Goal: Task Accomplishment & Management: Manage account settings

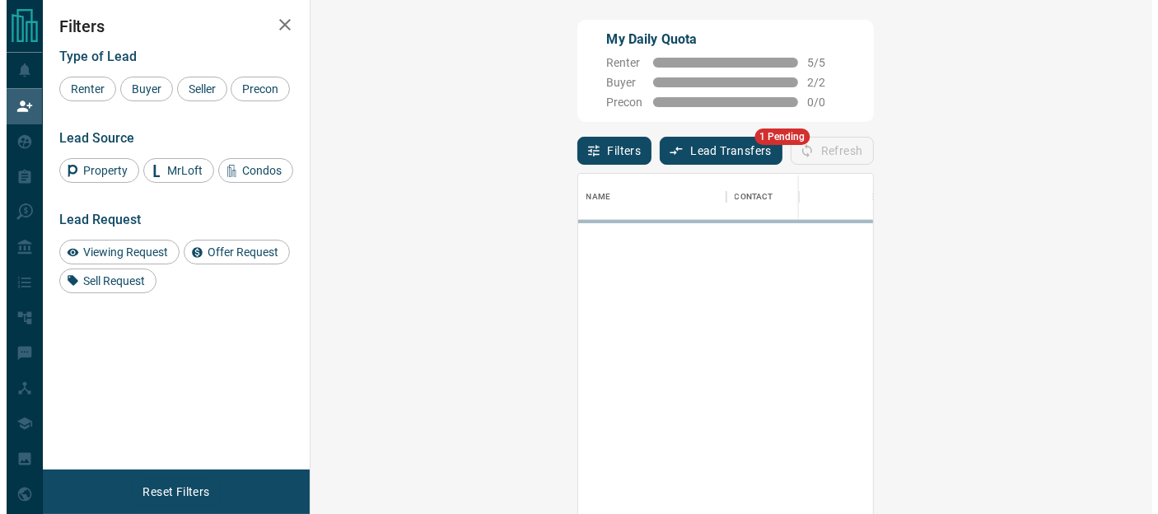
scroll to position [372, 794]
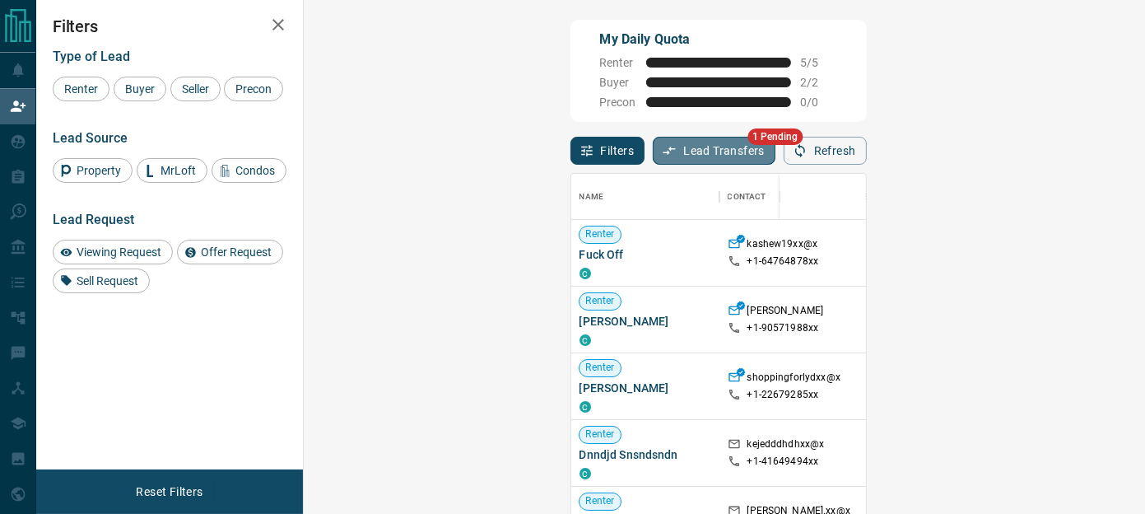
click at [653, 154] on button "Lead Transfers" at bounding box center [714, 151] width 123 height 28
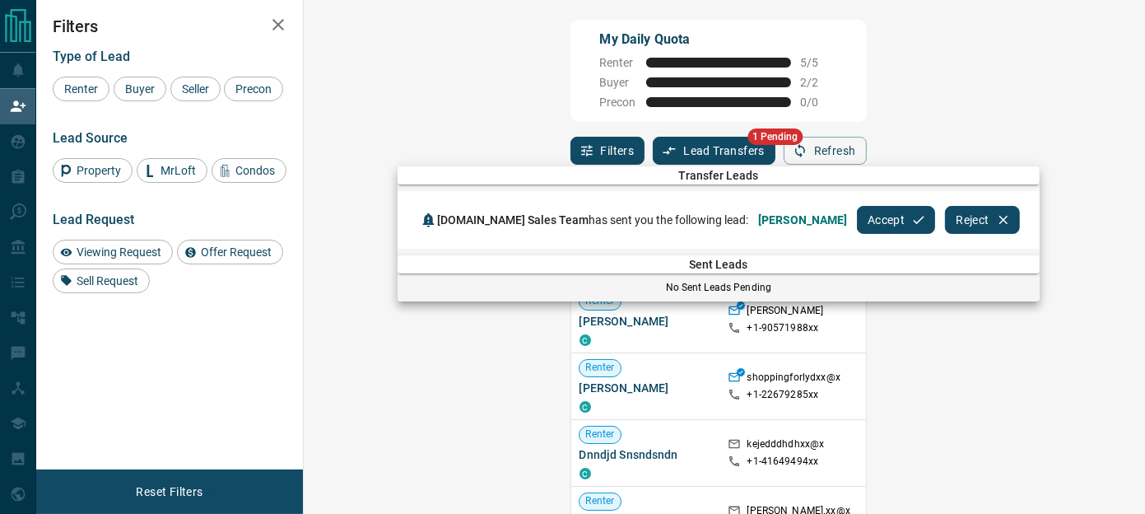
click at [857, 216] on button "Accept" at bounding box center [896, 220] width 78 height 28
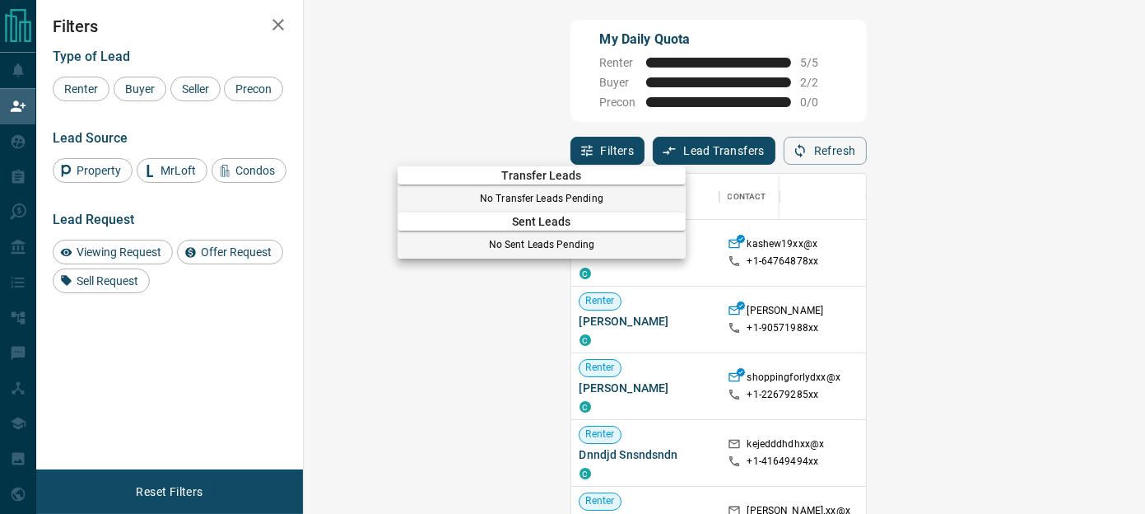
drag, startPoint x: 281, startPoint y: 25, endPoint x: 111, endPoint y: 60, distance: 173.3
click at [280, 24] on div at bounding box center [572, 257] width 1145 height 514
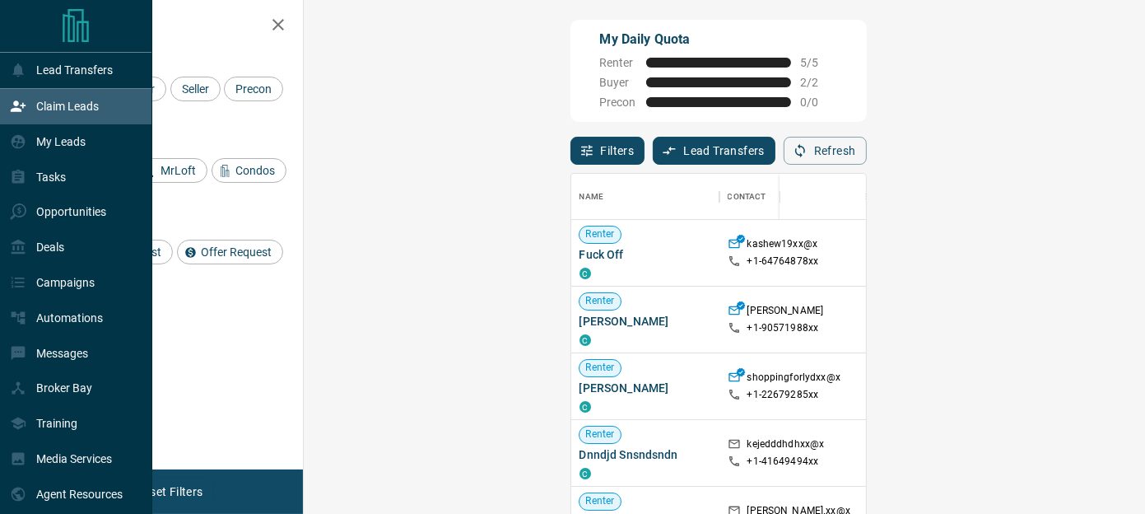
click at [49, 105] on p "Claim Leads" at bounding box center [67, 106] width 63 height 13
click at [54, 140] on p "My Leads" at bounding box center [60, 141] width 49 height 13
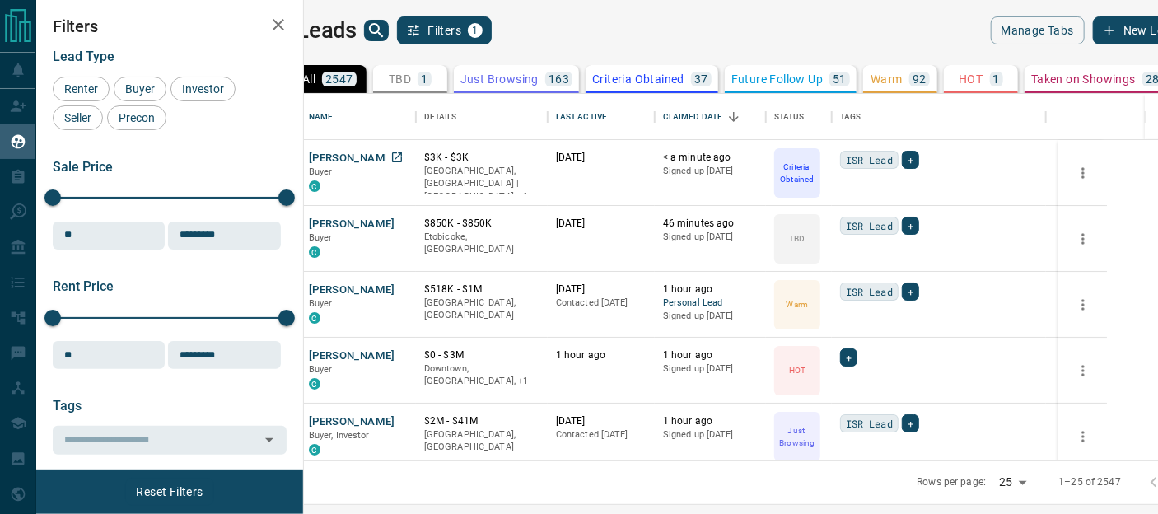
scroll to position [354, 834]
click at [395, 151] on button "[PERSON_NAME]" at bounding box center [352, 159] width 86 height 16
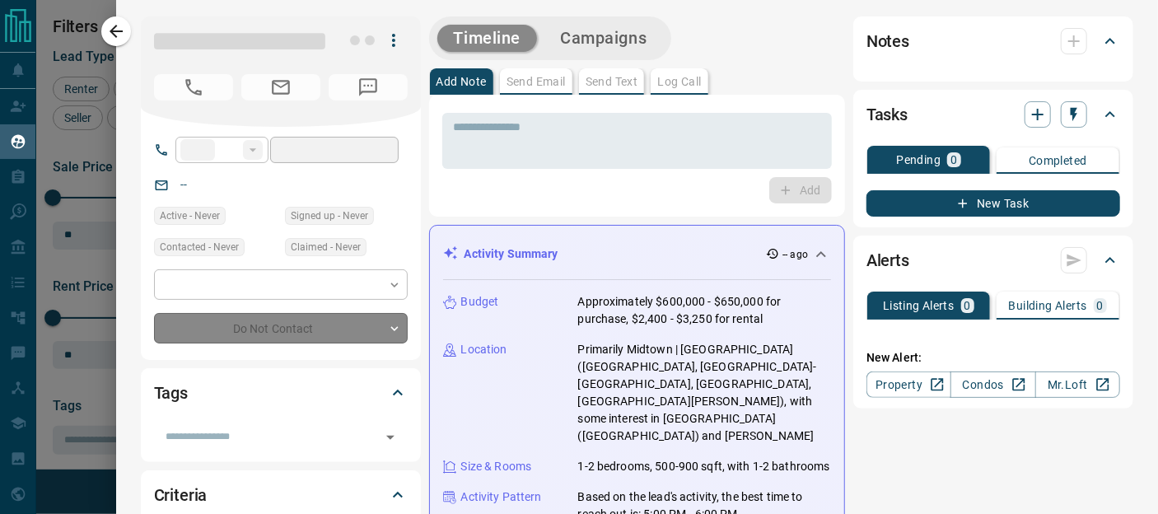
type input "**"
type input "**********"
type input "*"
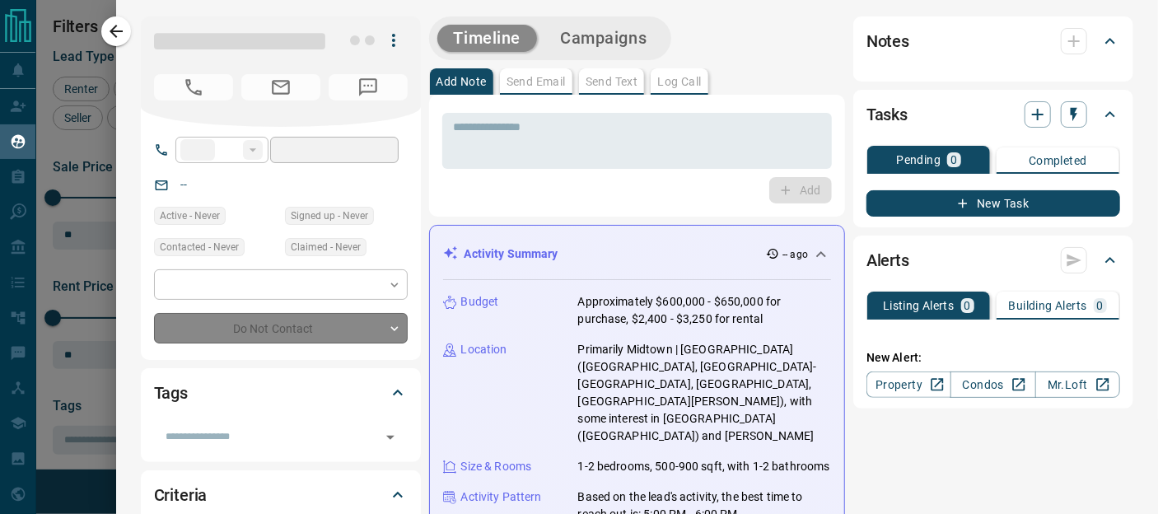
type input "*******"
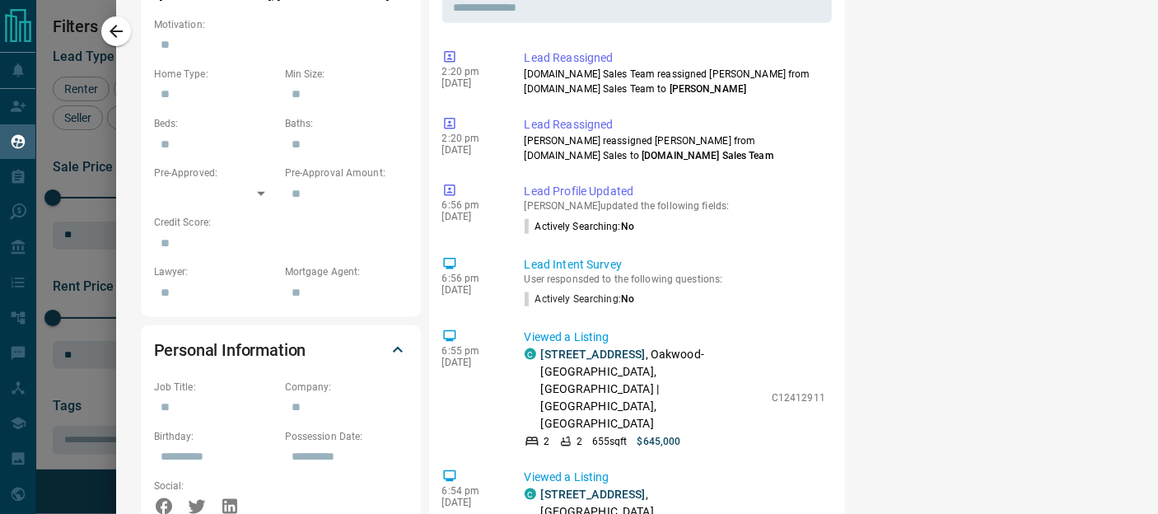
scroll to position [0, 0]
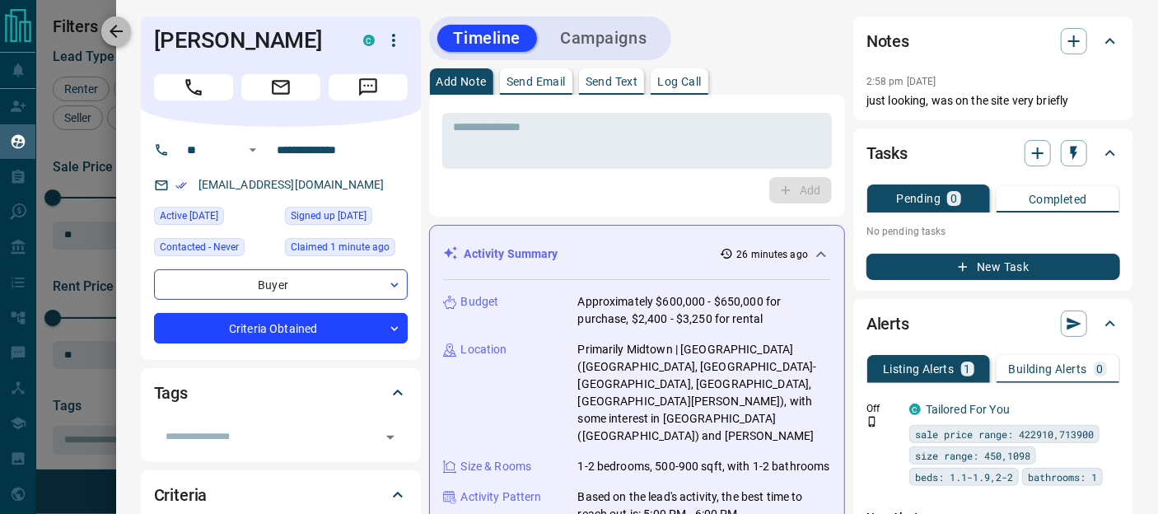
click at [112, 44] on button "button" at bounding box center [116, 31] width 30 height 30
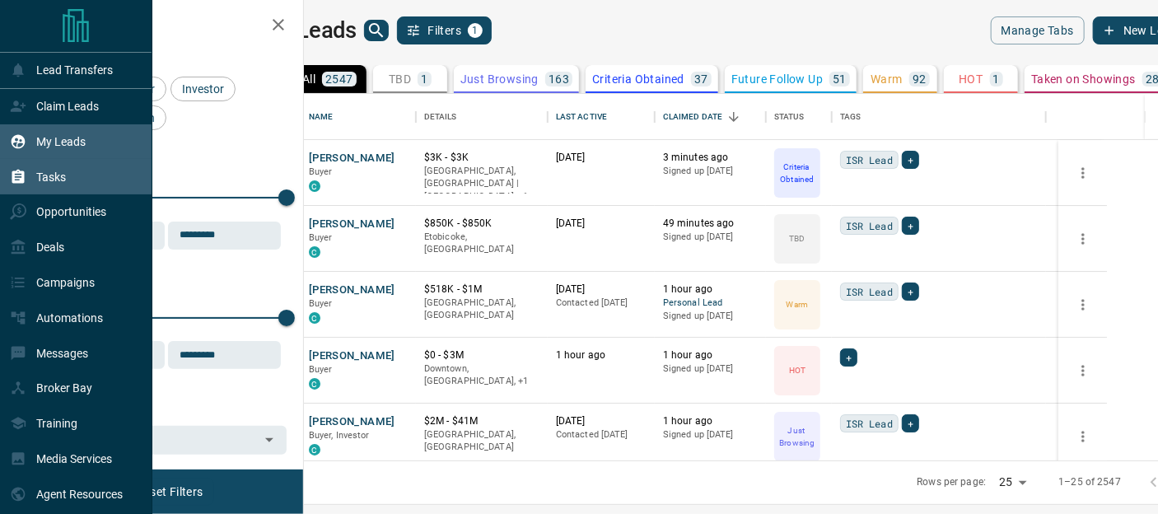
click at [63, 177] on p "Tasks" at bounding box center [51, 176] width 30 height 13
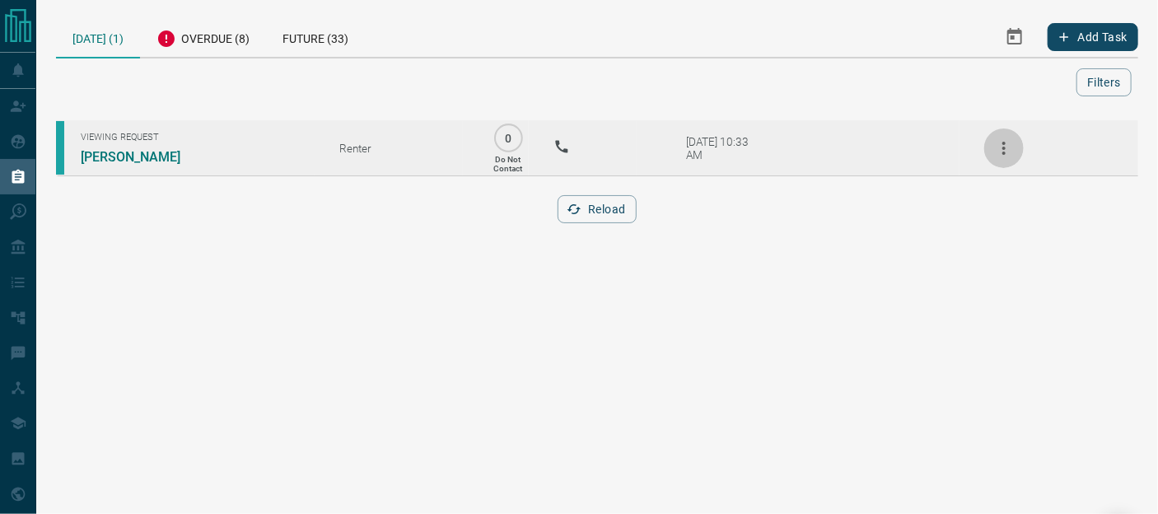
click at [1004, 151] on icon "button" at bounding box center [1004, 148] width 20 height 20
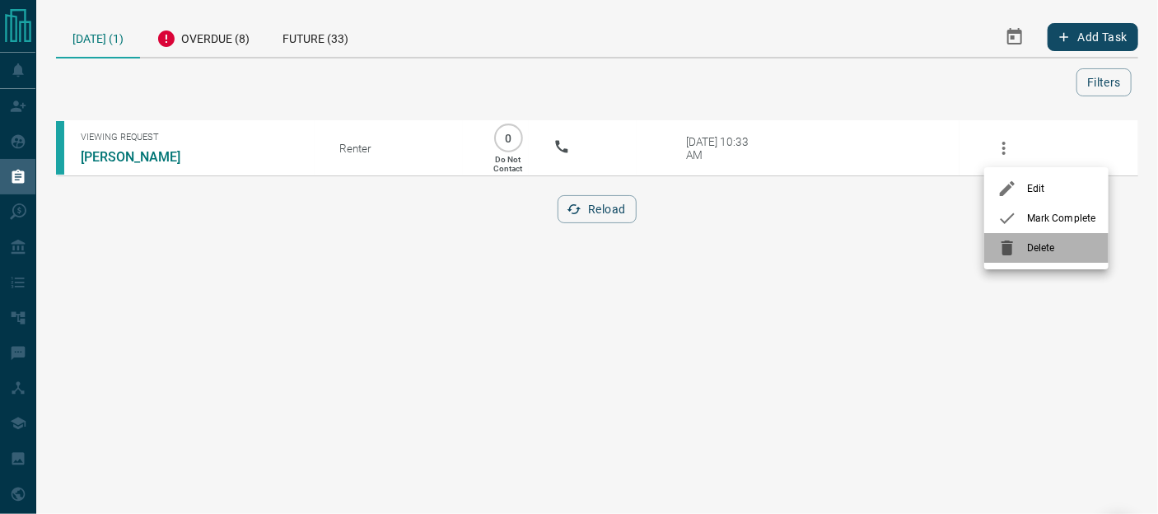
click at [1035, 249] on span "Delete" at bounding box center [1061, 247] width 68 height 15
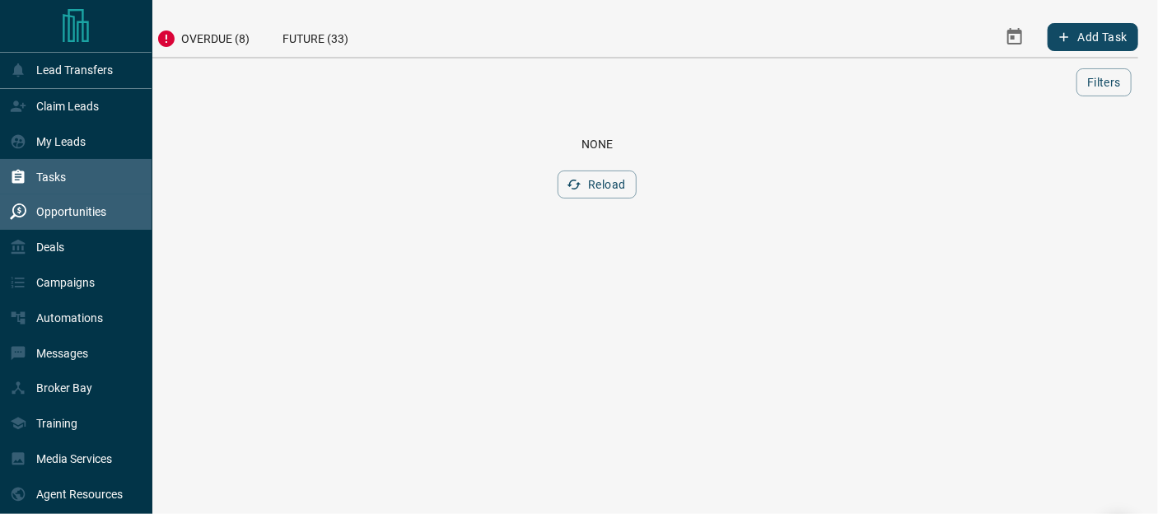
click at [56, 215] on p "Opportunities" at bounding box center [71, 211] width 70 height 13
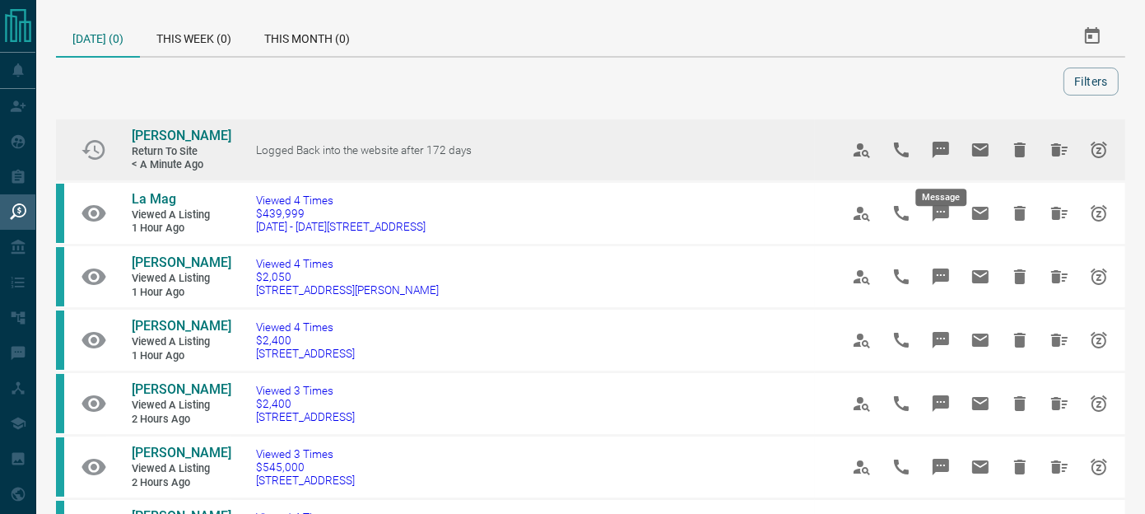
click at [939, 152] on icon "Message" at bounding box center [941, 150] width 16 height 16
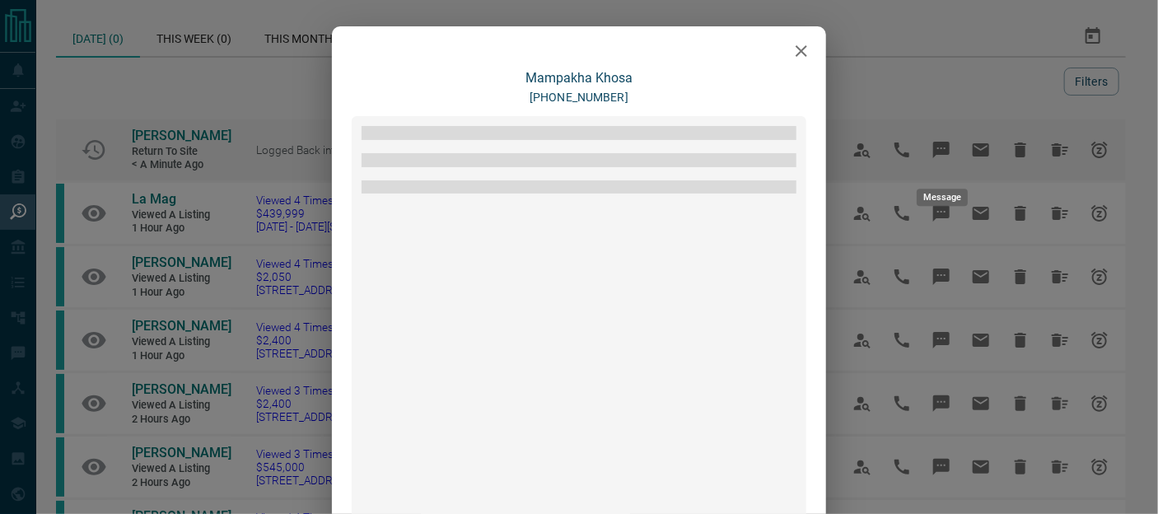
scroll to position [222, 0]
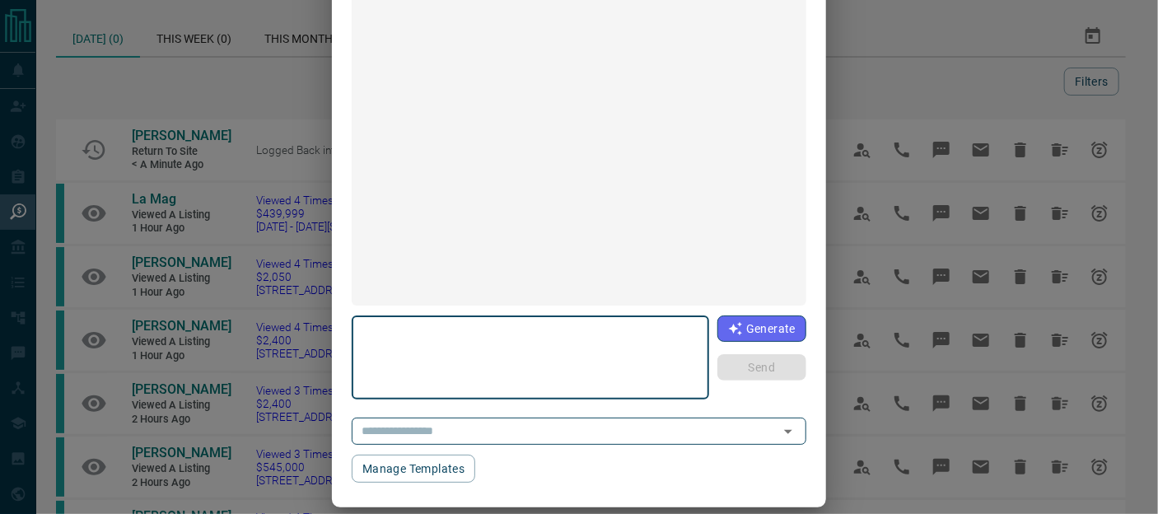
type textarea "**********"
type input "**********"
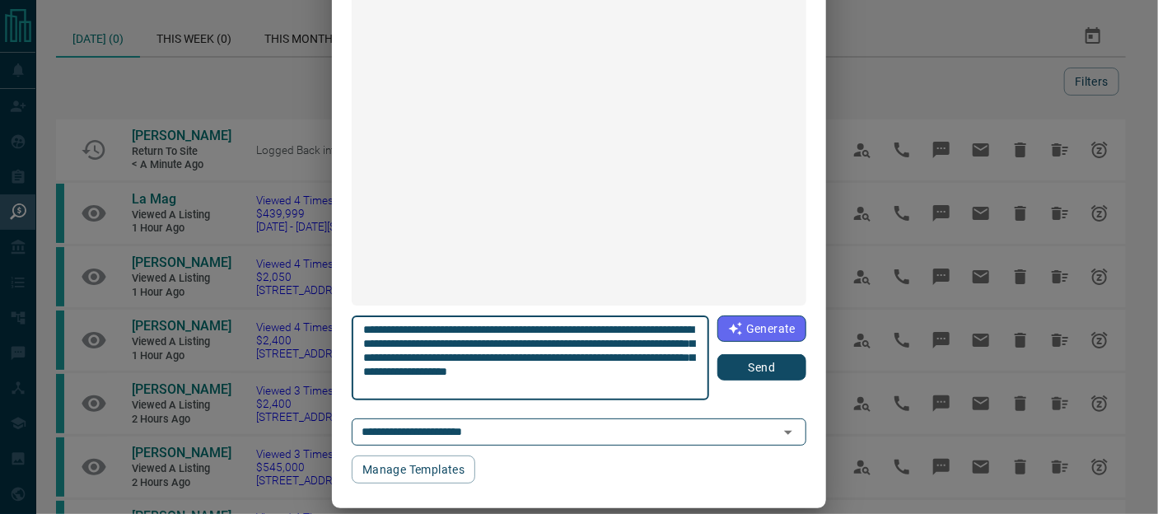
click at [748, 365] on button "Send" at bounding box center [761, 367] width 89 height 26
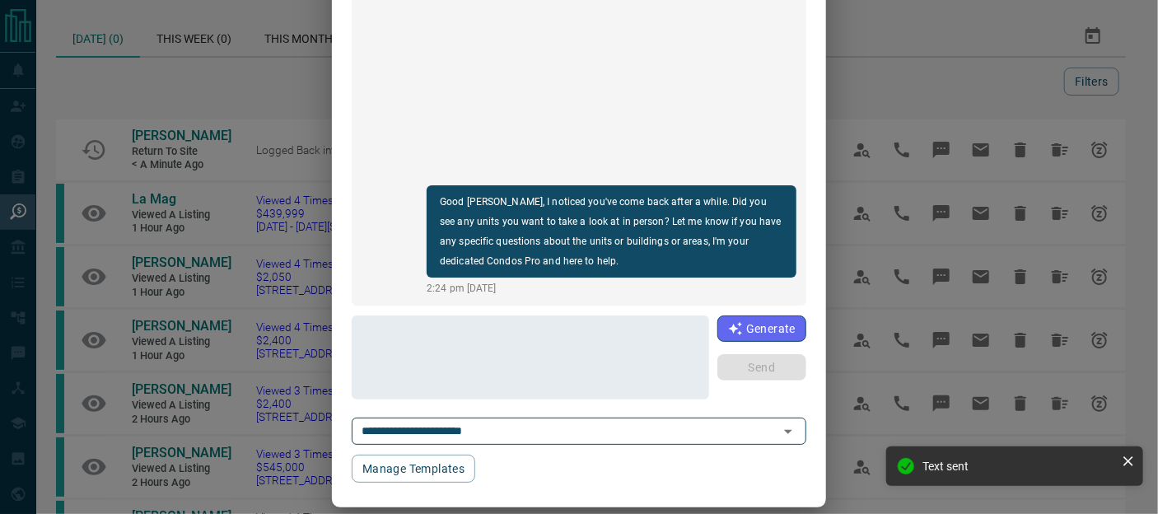
click at [915, 85] on div "**********" at bounding box center [579, 257] width 1158 height 514
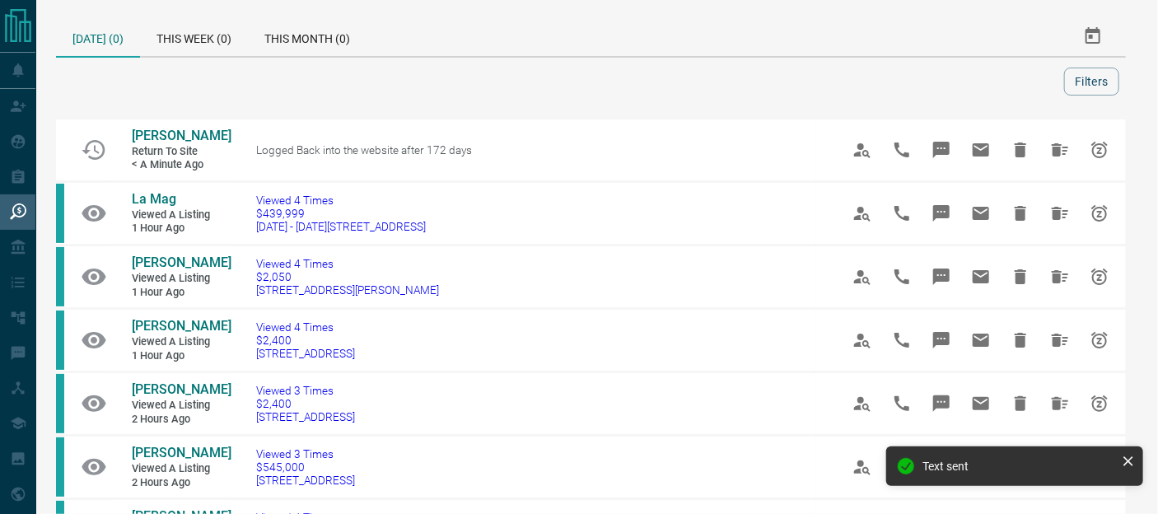
scroll to position [0, 0]
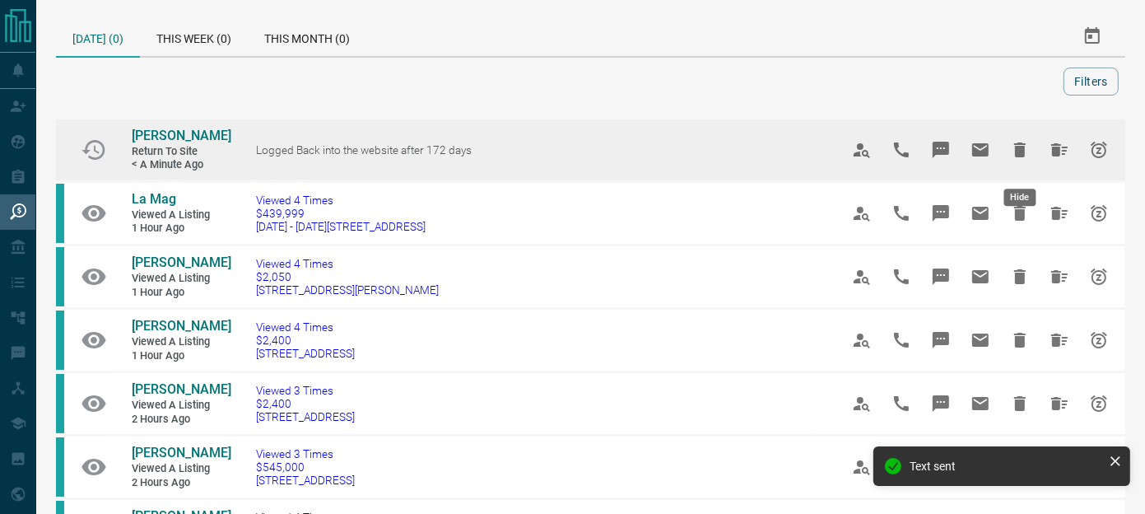
click at [1021, 157] on icon "Hide" at bounding box center [1020, 149] width 12 height 15
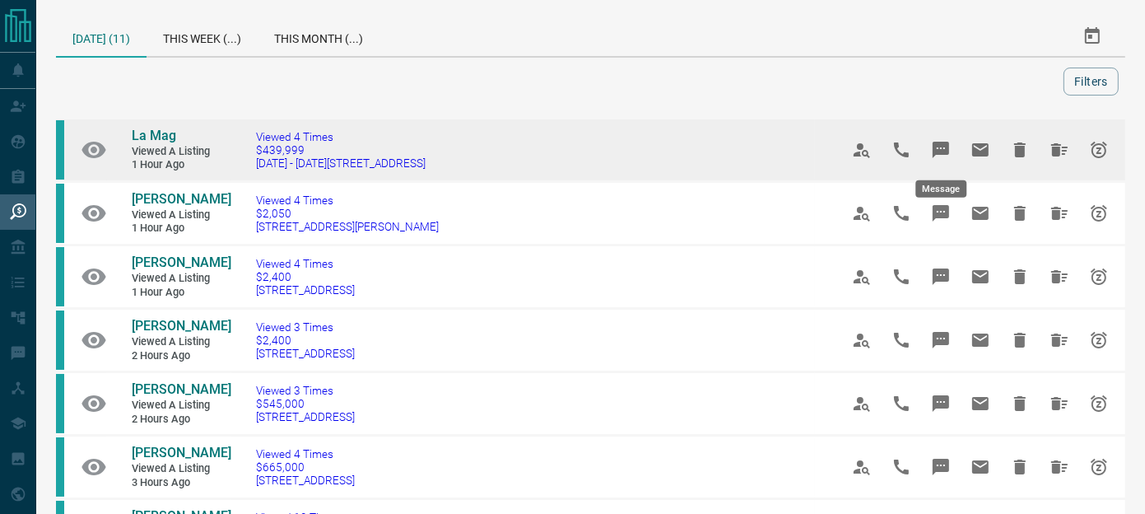
click at [940, 146] on icon "Message" at bounding box center [941, 150] width 16 height 16
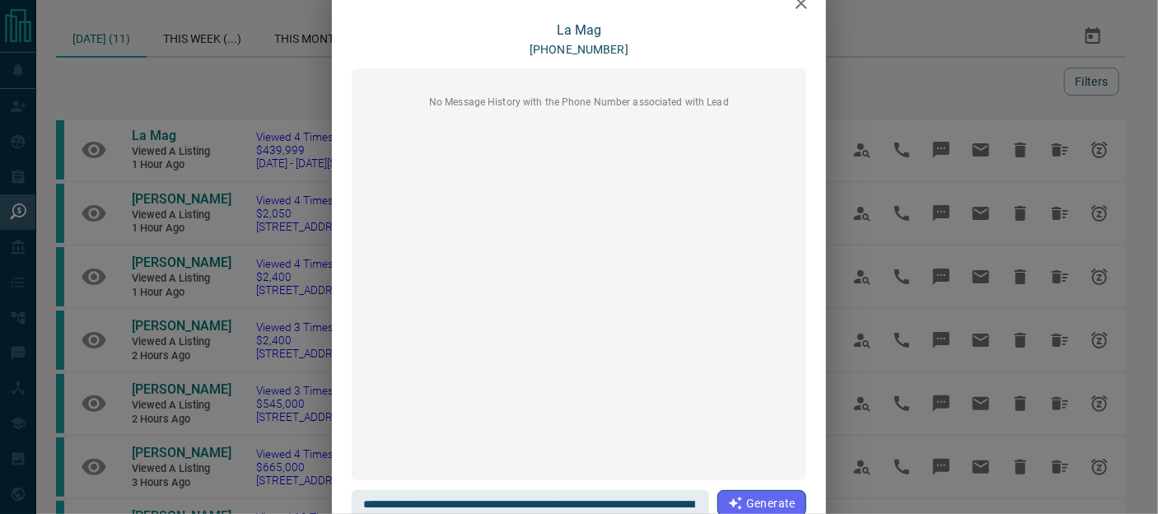
scroll to position [49, 0]
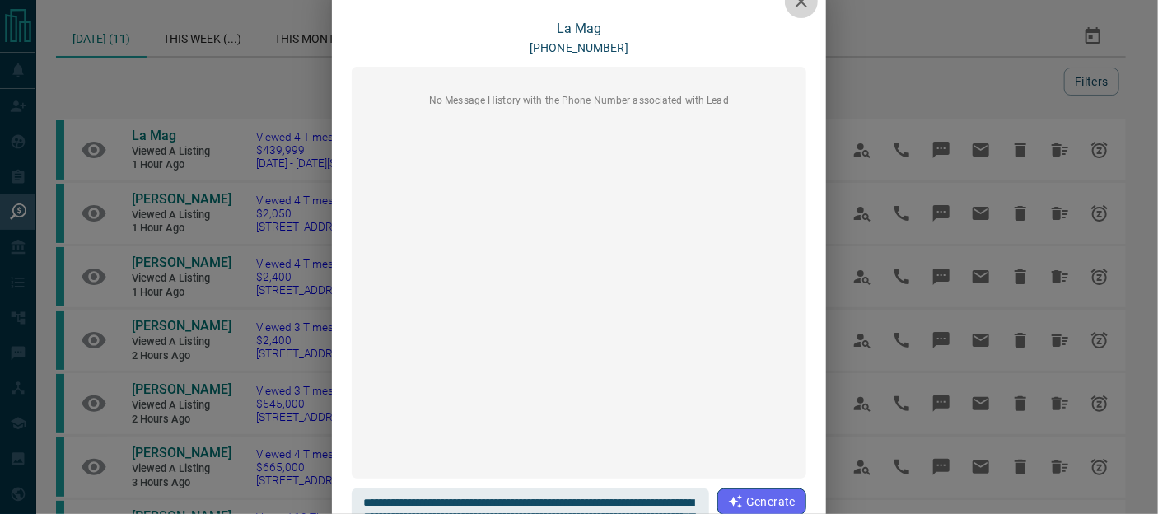
click at [796, 12] on button "button" at bounding box center [801, 1] width 33 height 33
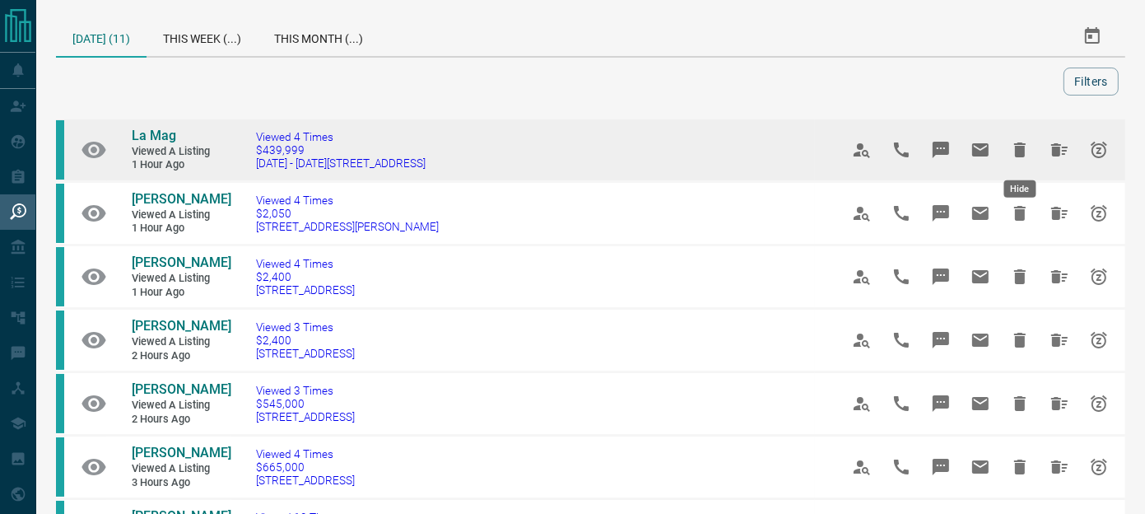
click at [1015, 151] on icon "Hide" at bounding box center [1020, 149] width 12 height 15
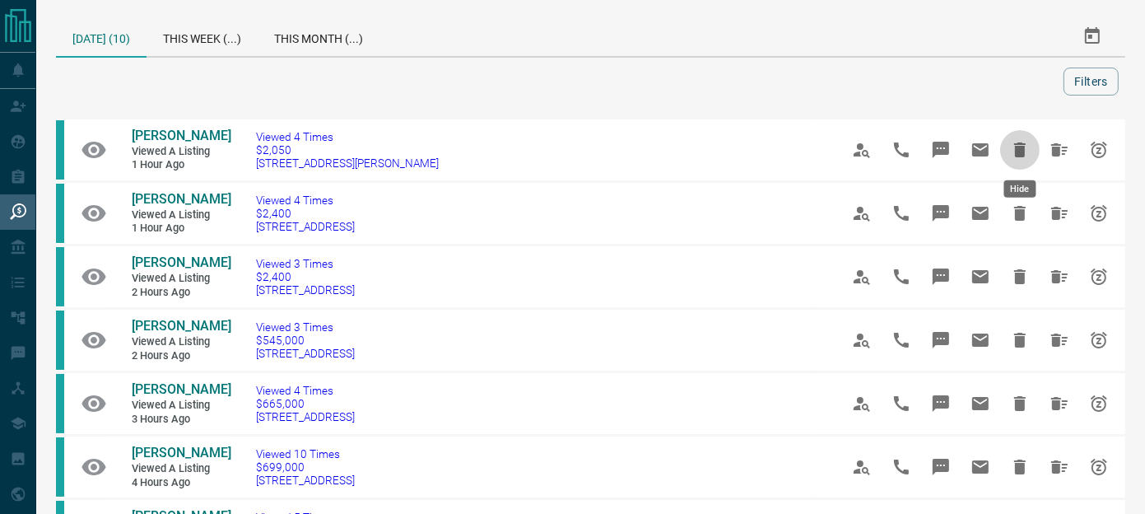
click at [1015, 151] on icon "Hide" at bounding box center [1020, 149] width 12 height 15
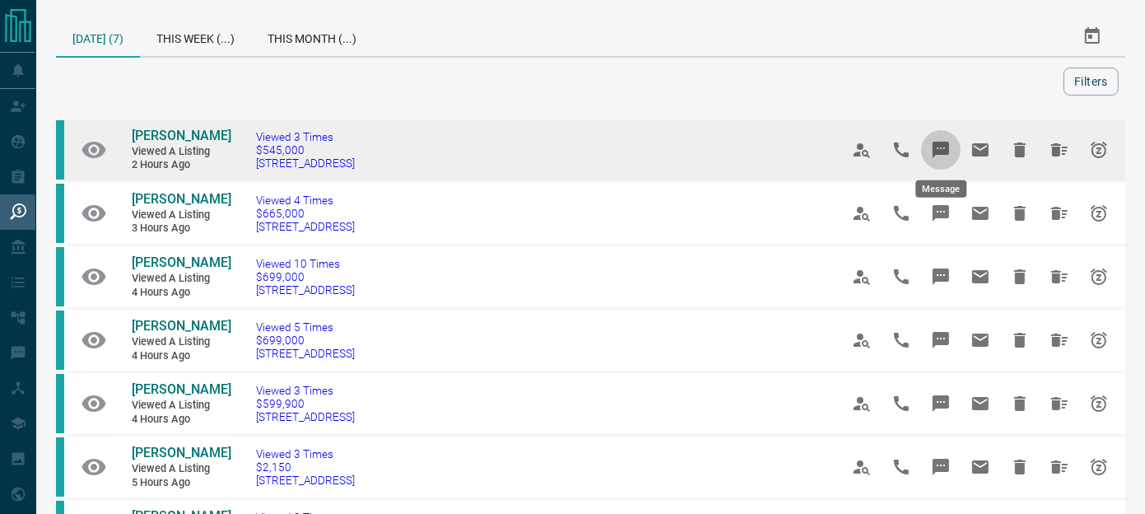
click at [935, 146] on icon "Message" at bounding box center [941, 150] width 16 height 16
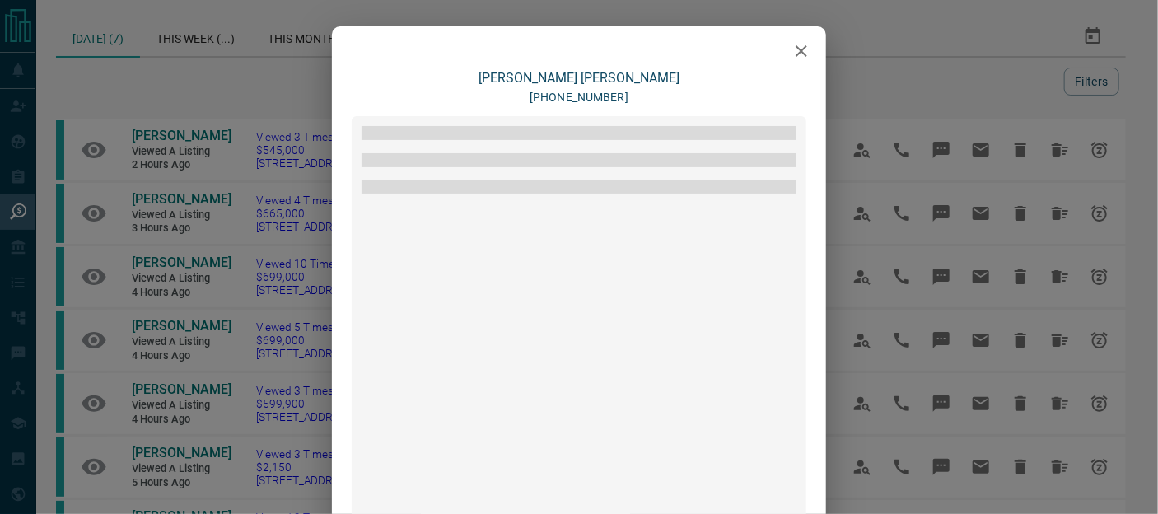
scroll to position [222, 0]
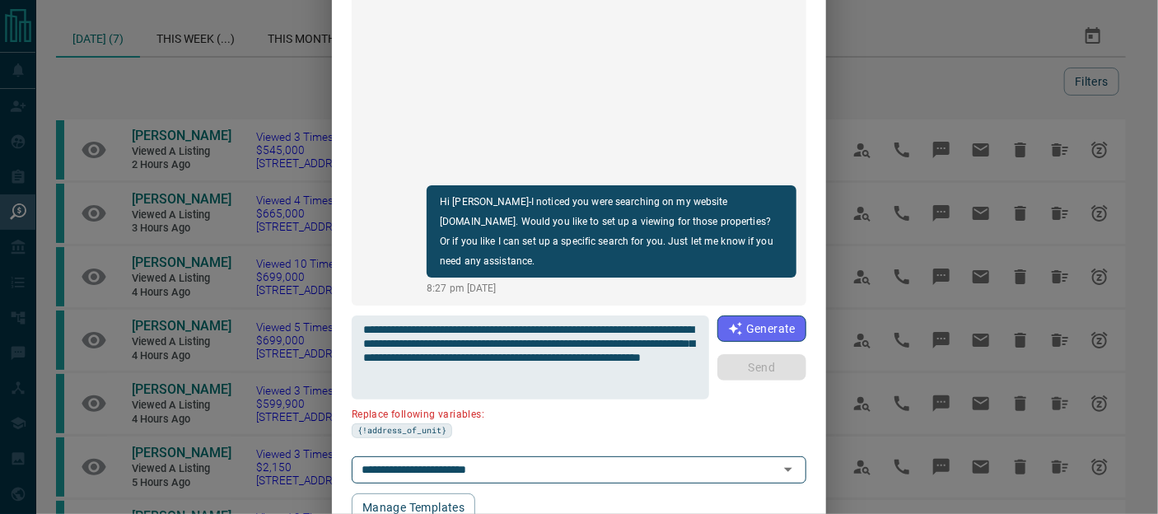
click at [743, 174] on div "Hi [PERSON_NAME]-I noticed you were searching on my website [DOMAIN_NAME]. Woul…" at bounding box center [579, 100] width 454 height 412
click at [998, 74] on div "**********" at bounding box center [579, 257] width 1158 height 514
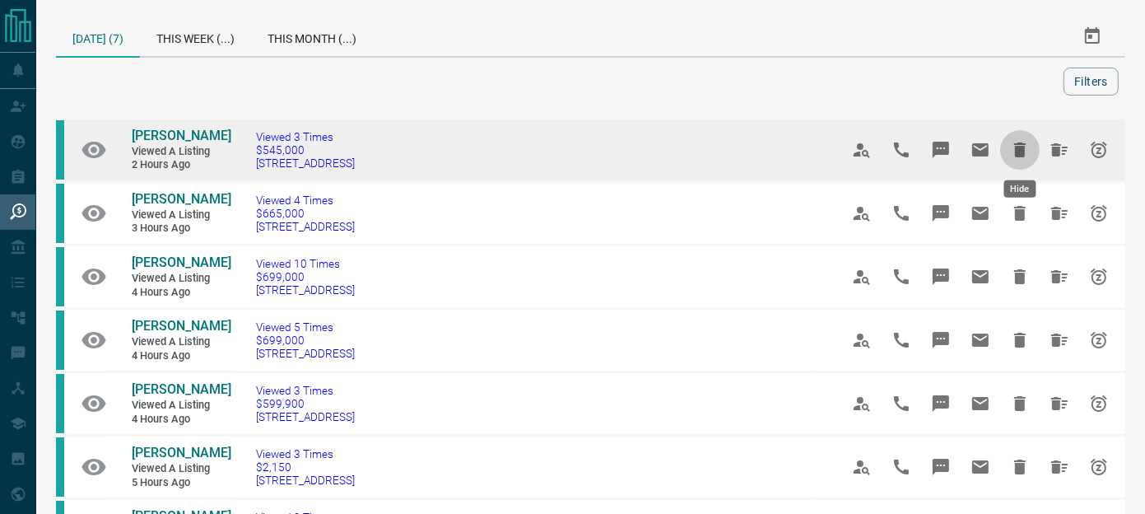
click at [1027, 150] on icon "Hide" at bounding box center [1020, 150] width 20 height 20
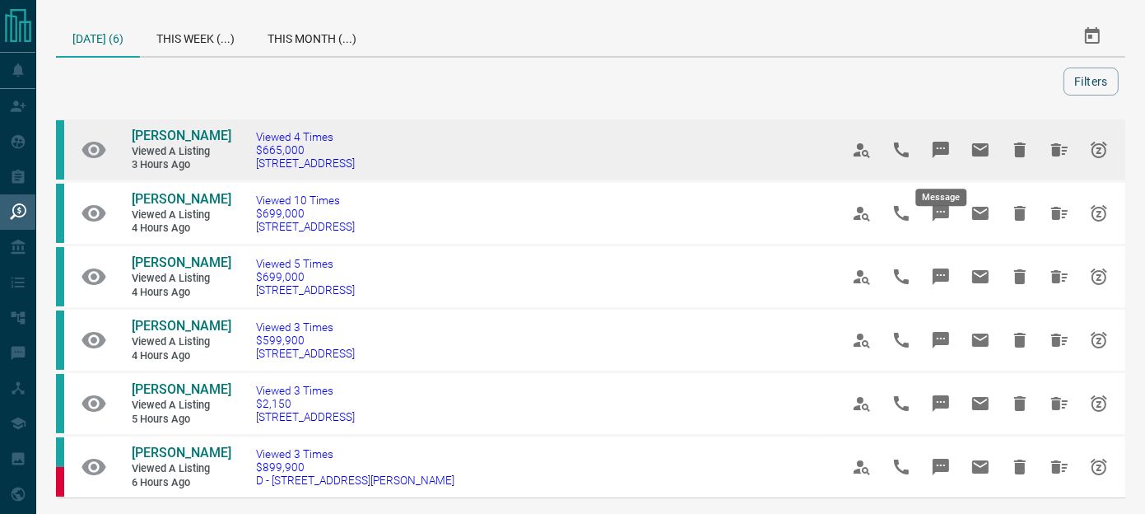
click at [941, 157] on icon "Message" at bounding box center [941, 150] width 16 height 16
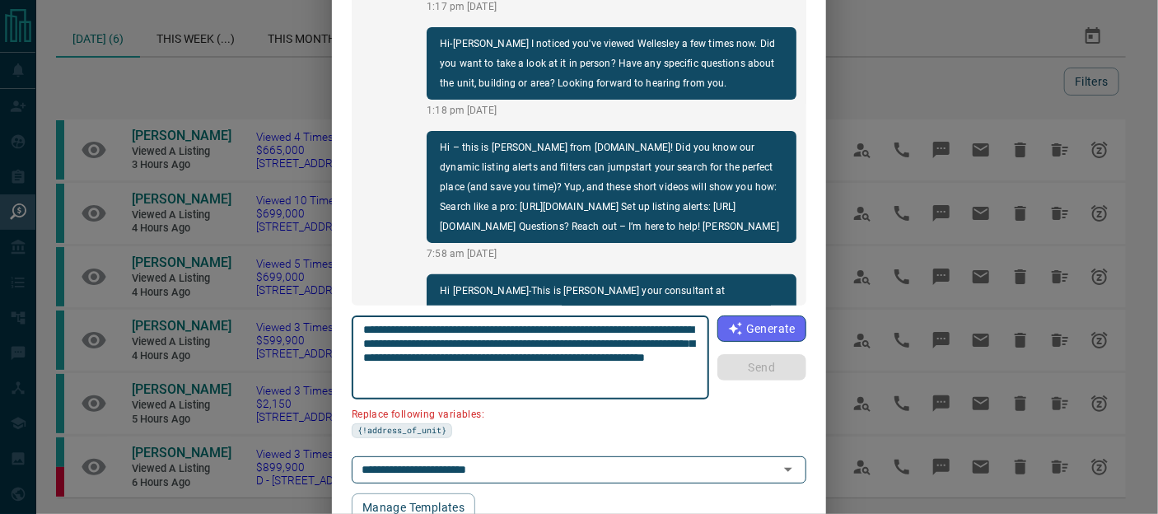
scroll to position [316, 0]
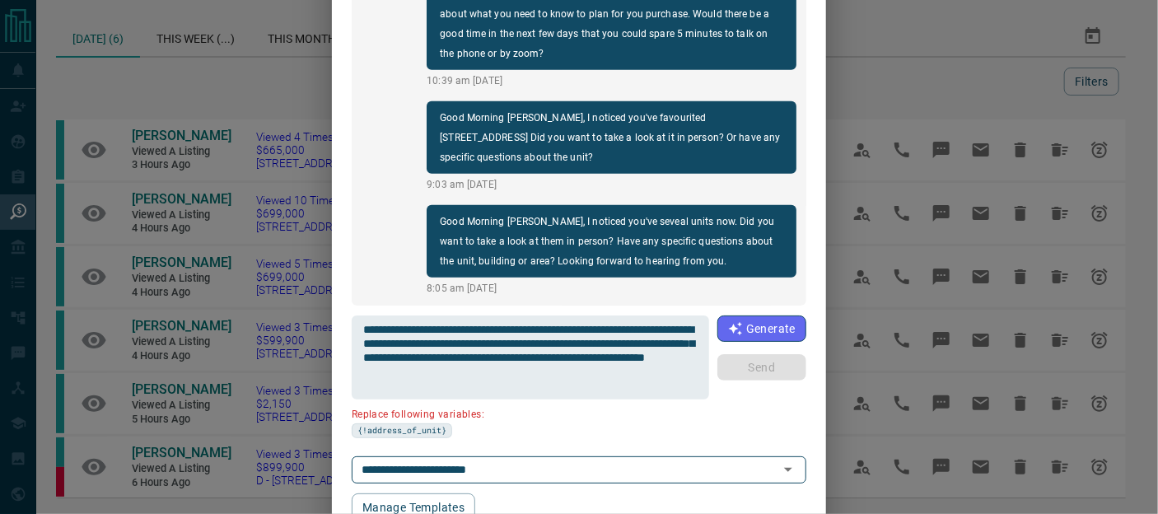
click at [821, 24] on div "[PERSON_NAME] [PHONE_NUMBER] Good Afternoon [PERSON_NAME]-I noticed you've view…" at bounding box center [579, 257] width 1158 height 514
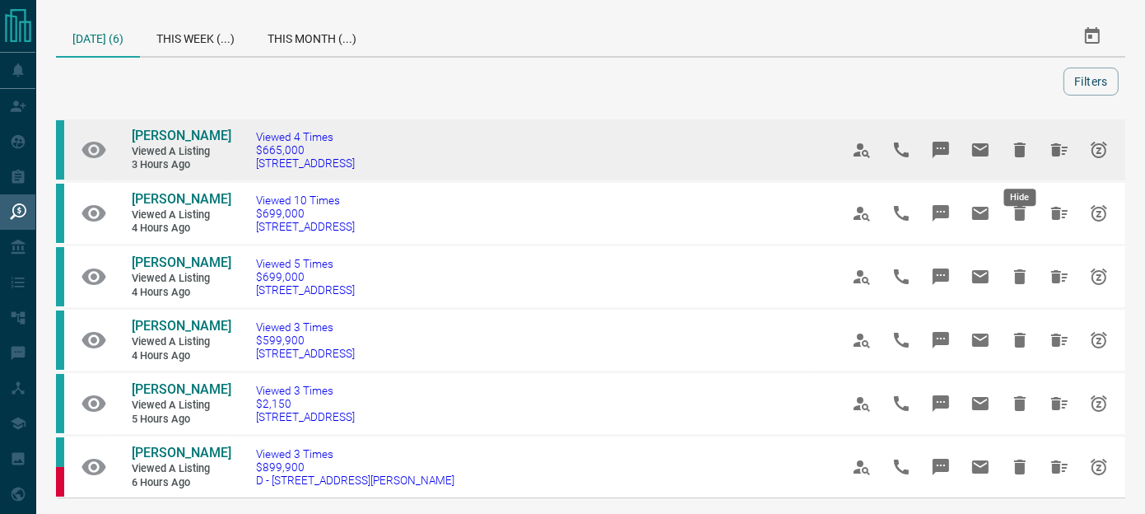
click at [1027, 157] on icon "Hide" at bounding box center [1020, 150] width 20 height 20
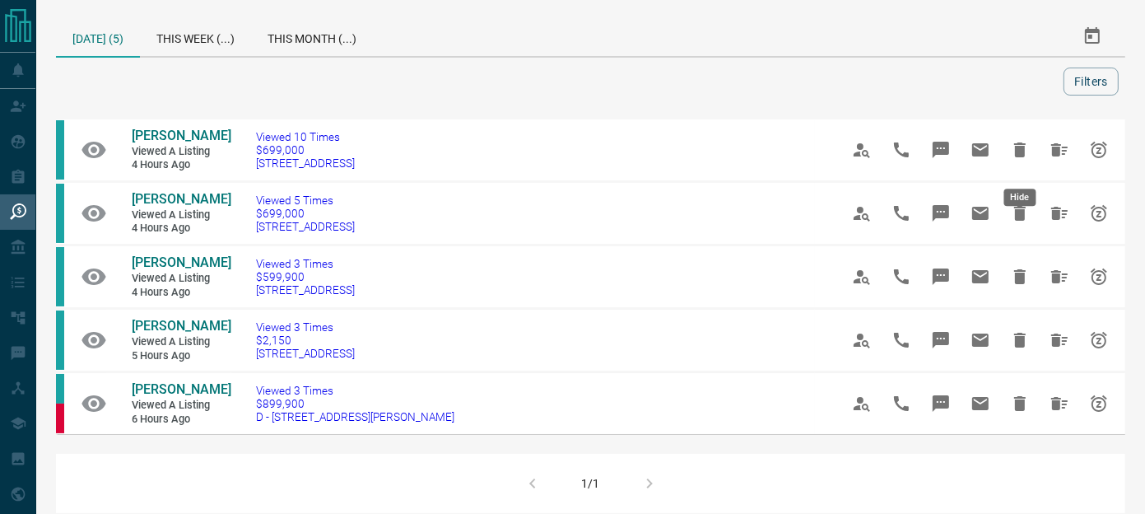
click at [1027, 157] on icon "Hide" at bounding box center [1020, 150] width 20 height 20
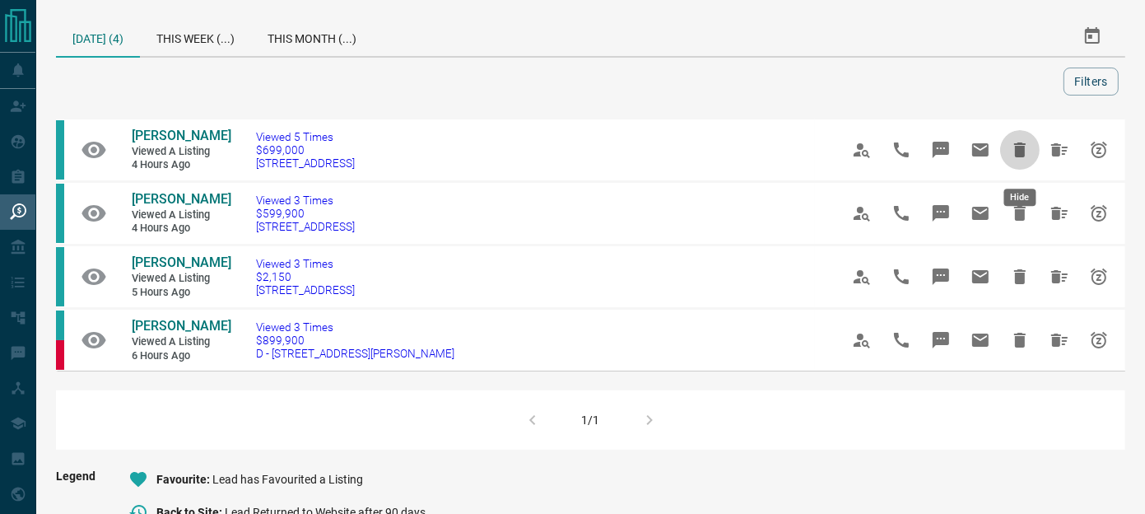
click at [1027, 157] on icon "Hide" at bounding box center [1020, 150] width 20 height 20
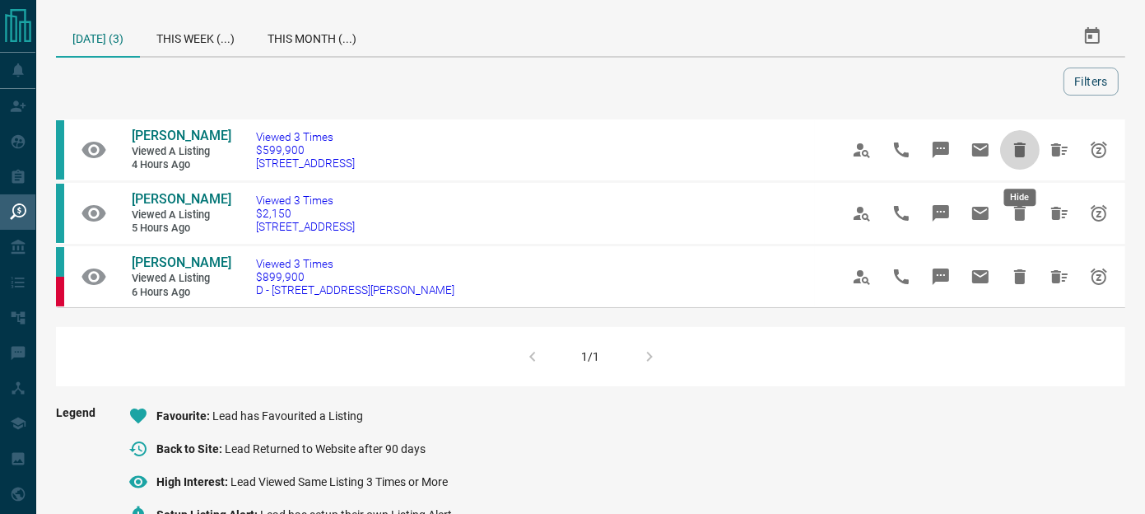
click at [1027, 157] on icon "Hide" at bounding box center [1020, 150] width 20 height 20
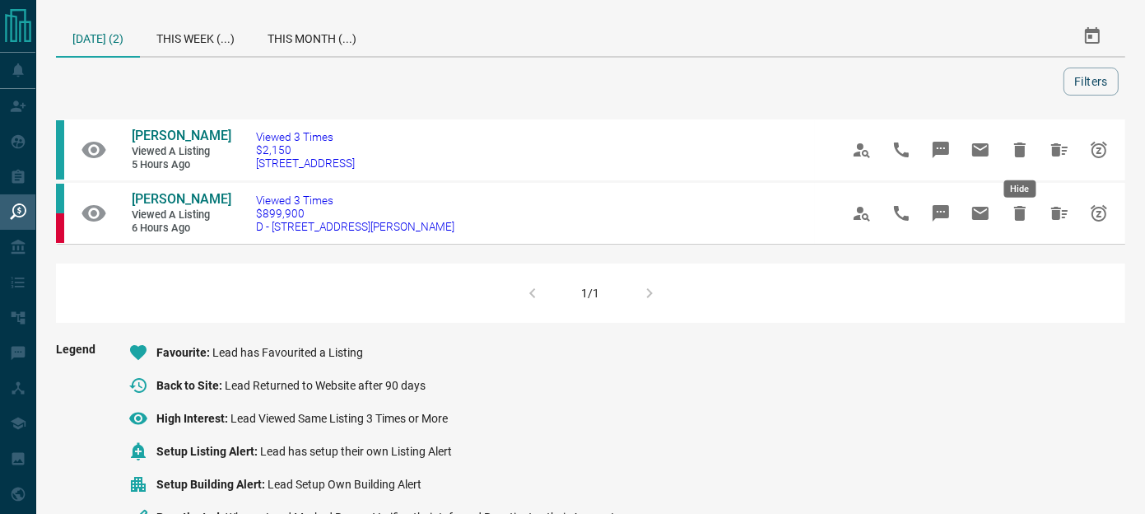
click at [1027, 157] on icon "Hide" at bounding box center [1020, 150] width 20 height 20
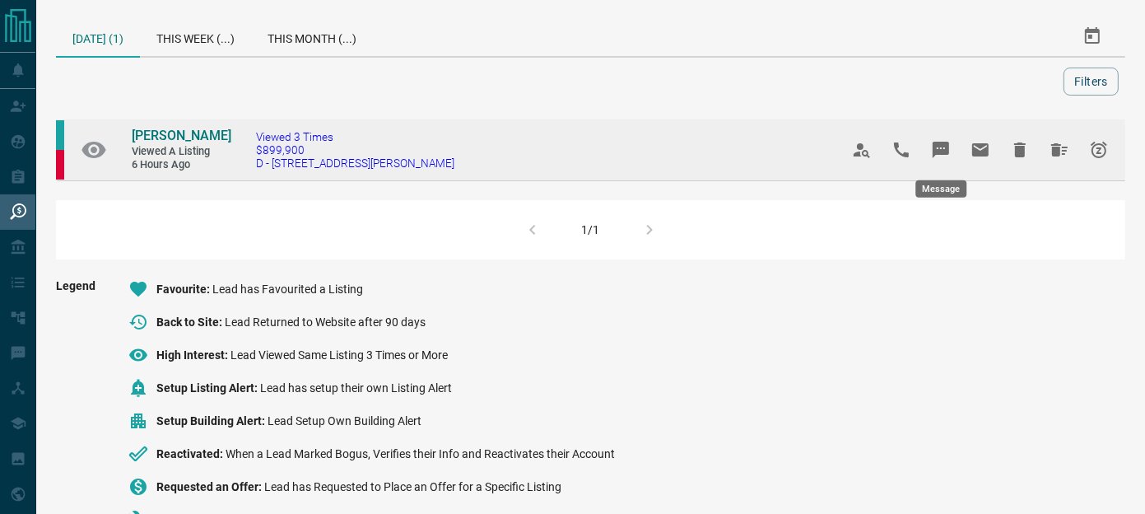
click at [934, 156] on icon "Message" at bounding box center [941, 150] width 20 height 20
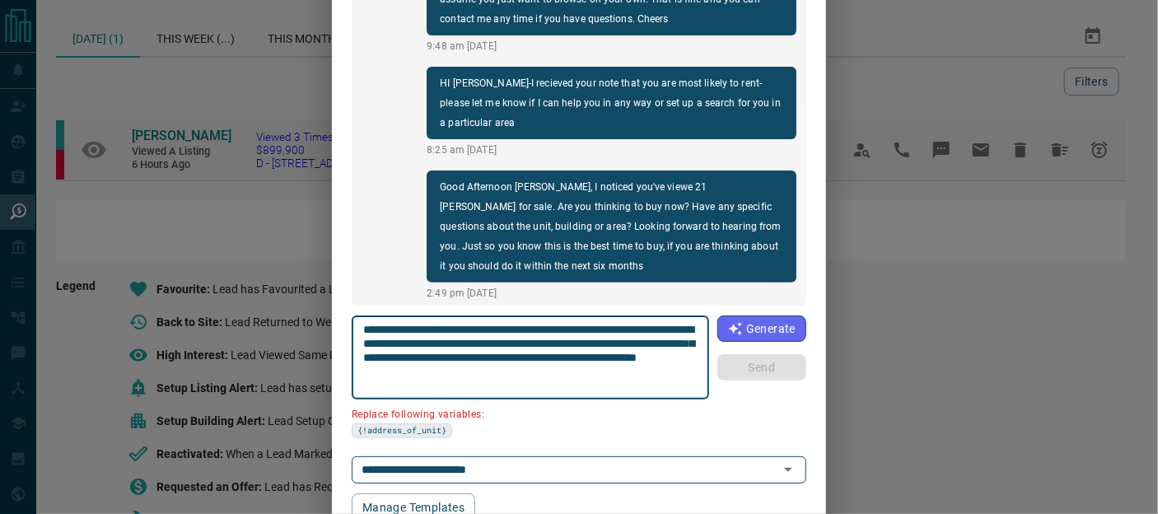
scroll to position [5, 0]
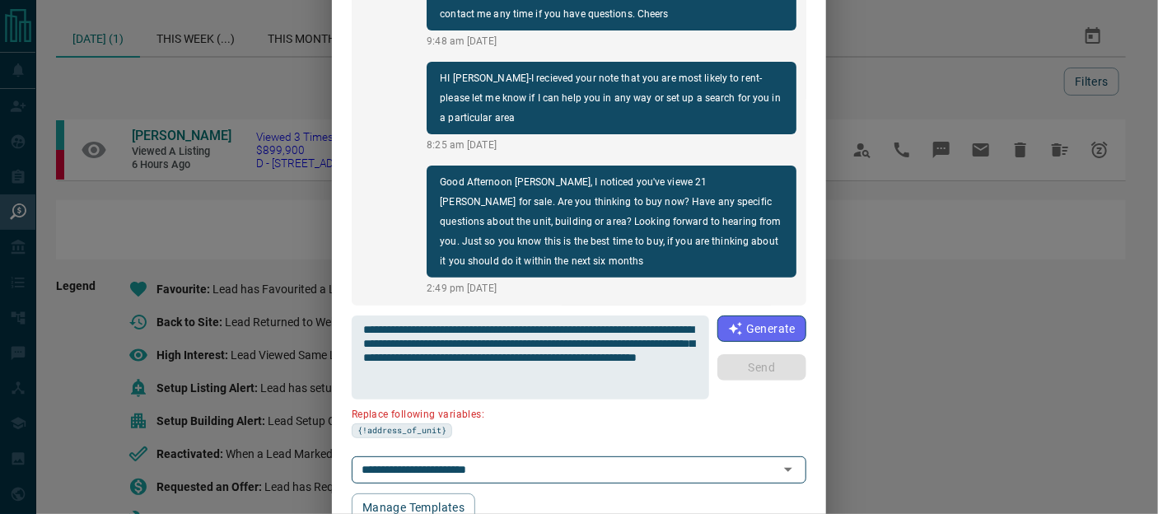
click at [1065, 140] on div "[PERSON_NAME] [PHONE_NUMBER] Hi. [PERSON_NAME]-This is [PERSON_NAME] from [DOMA…" at bounding box center [579, 257] width 1158 height 514
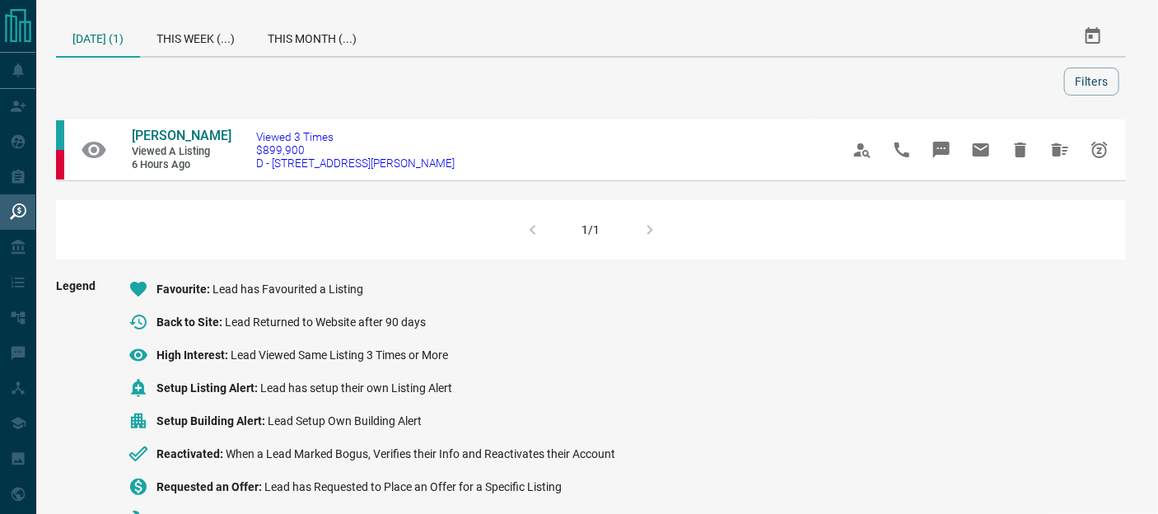
scroll to position [0, 0]
drag, startPoint x: 1063, startPoint y: 145, endPoint x: 1048, endPoint y: 144, distance: 14.8
click at [1055, 145] on icon "Hide All from Joshua Concon" at bounding box center [1060, 150] width 20 height 20
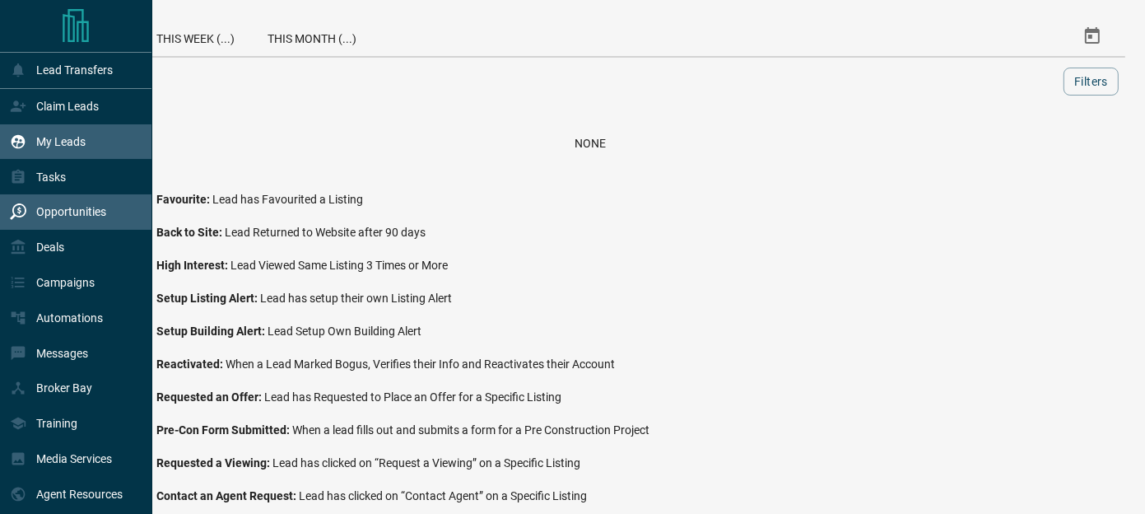
click at [50, 142] on p "My Leads" at bounding box center [60, 141] width 49 height 13
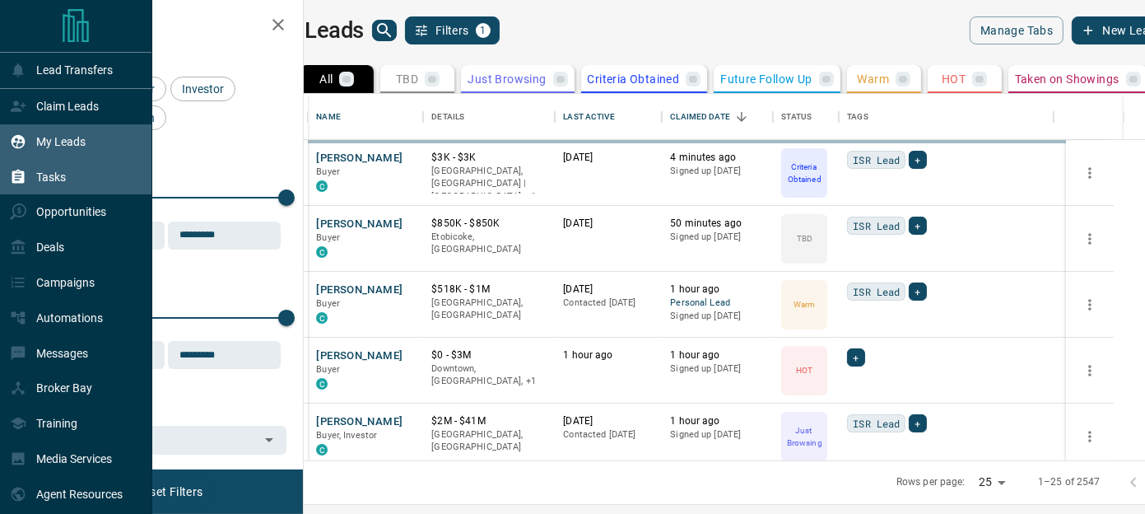
click at [53, 177] on p "Tasks" at bounding box center [51, 176] width 30 height 13
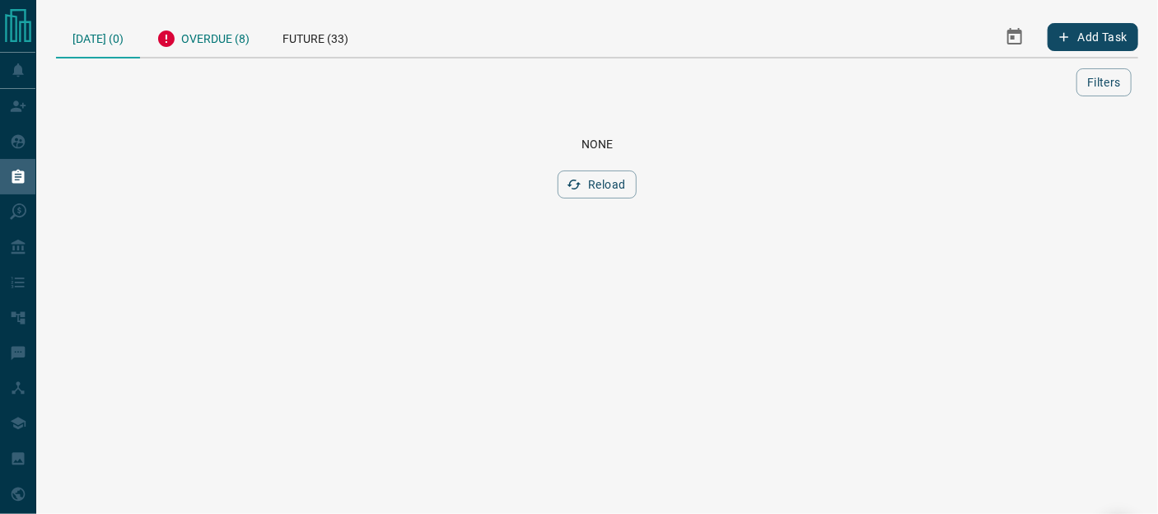
click at [187, 33] on div "Overdue (8)" at bounding box center [203, 36] width 126 height 40
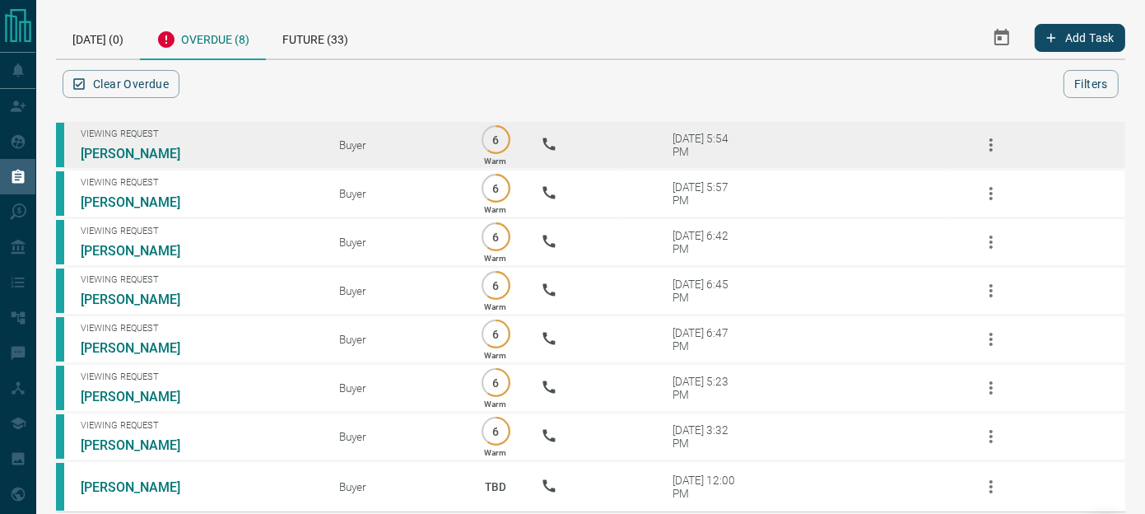
click at [992, 148] on icon "button" at bounding box center [991, 144] width 3 height 13
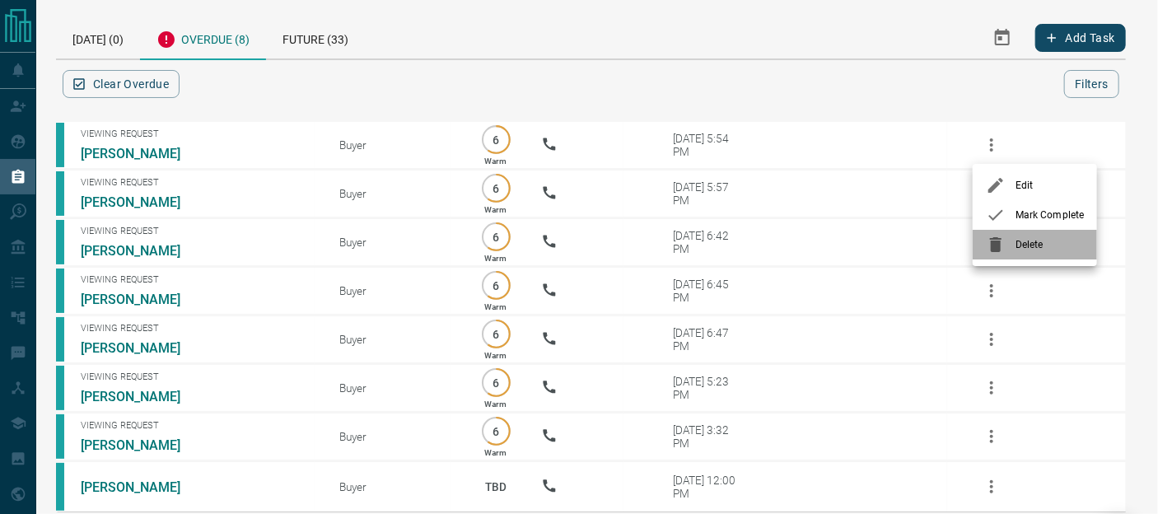
click at [1021, 242] on span "Delete" at bounding box center [1049, 244] width 68 height 15
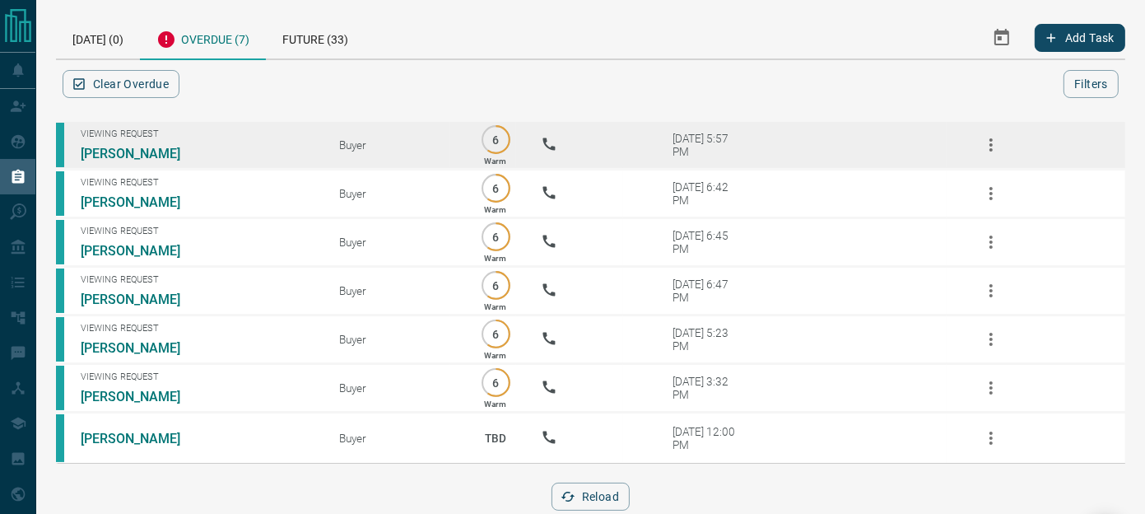
click at [991, 141] on icon "button" at bounding box center [991, 145] width 20 height 20
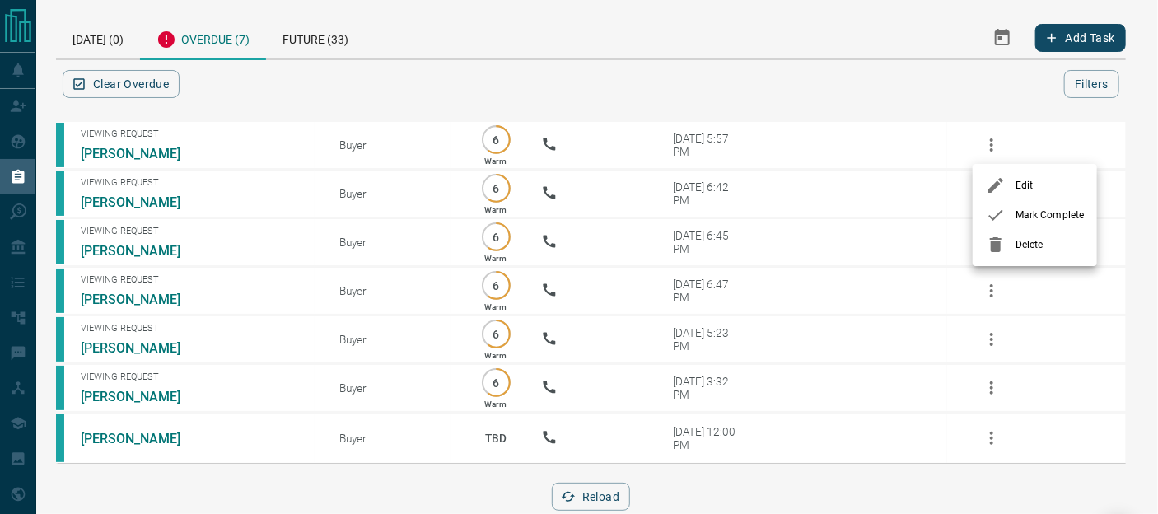
click at [1027, 248] on span "Delete" at bounding box center [1049, 244] width 68 height 15
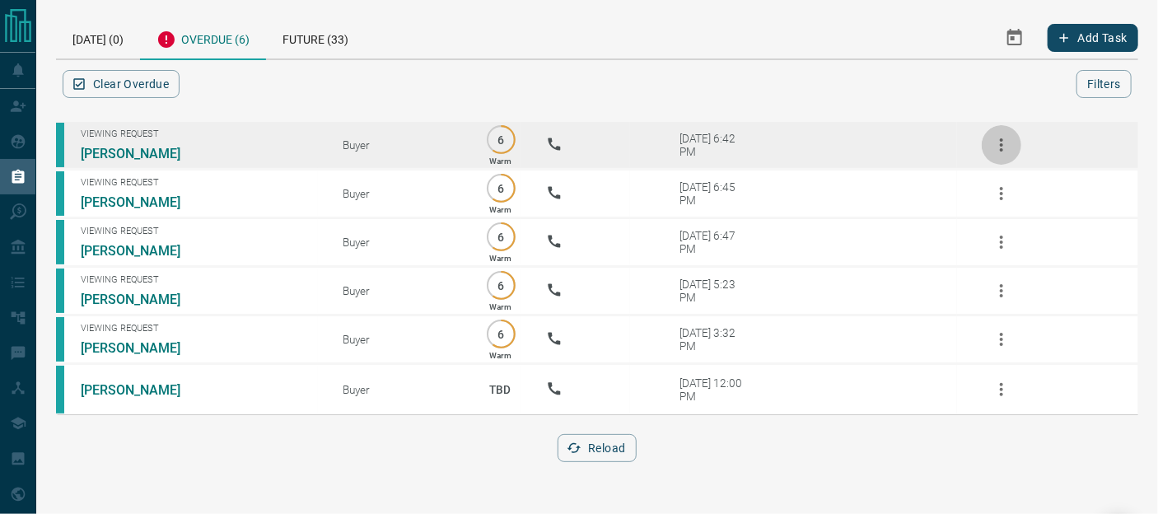
click at [991, 142] on icon "button" at bounding box center [1001, 145] width 20 height 20
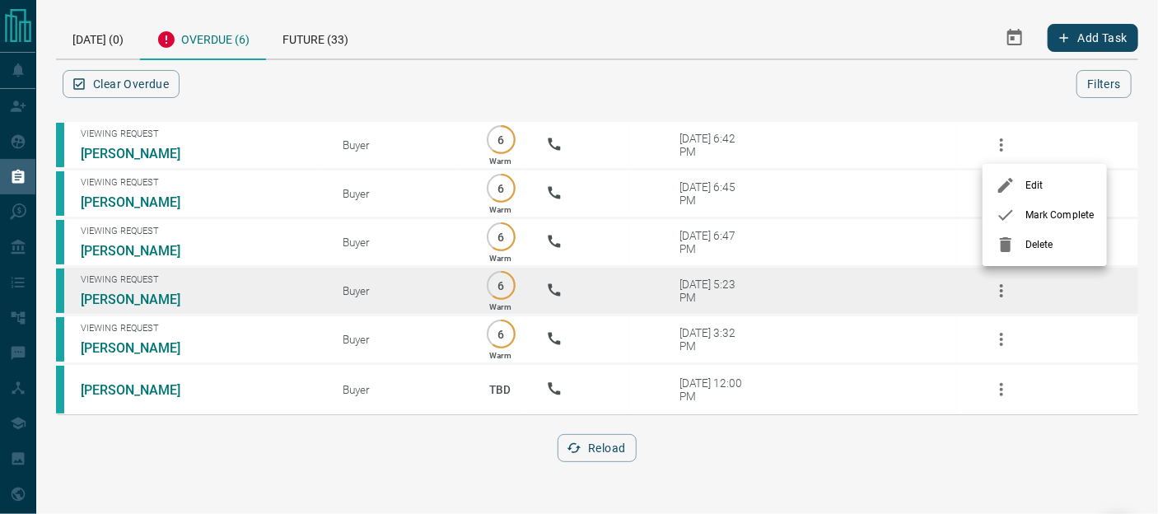
click at [1015, 245] on div at bounding box center [1010, 245] width 30 height 20
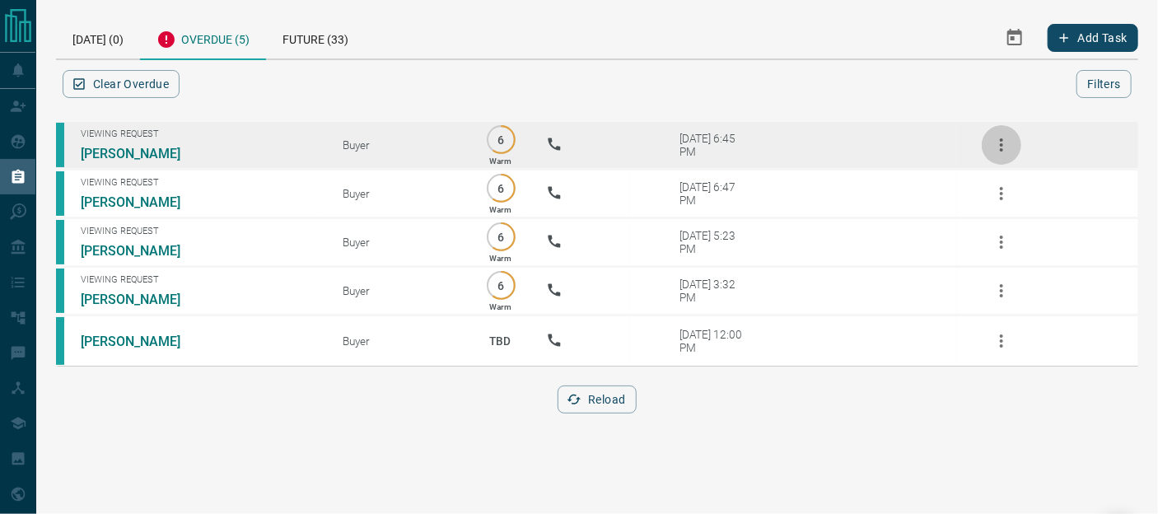
click at [998, 136] on icon "button" at bounding box center [1001, 145] width 20 height 20
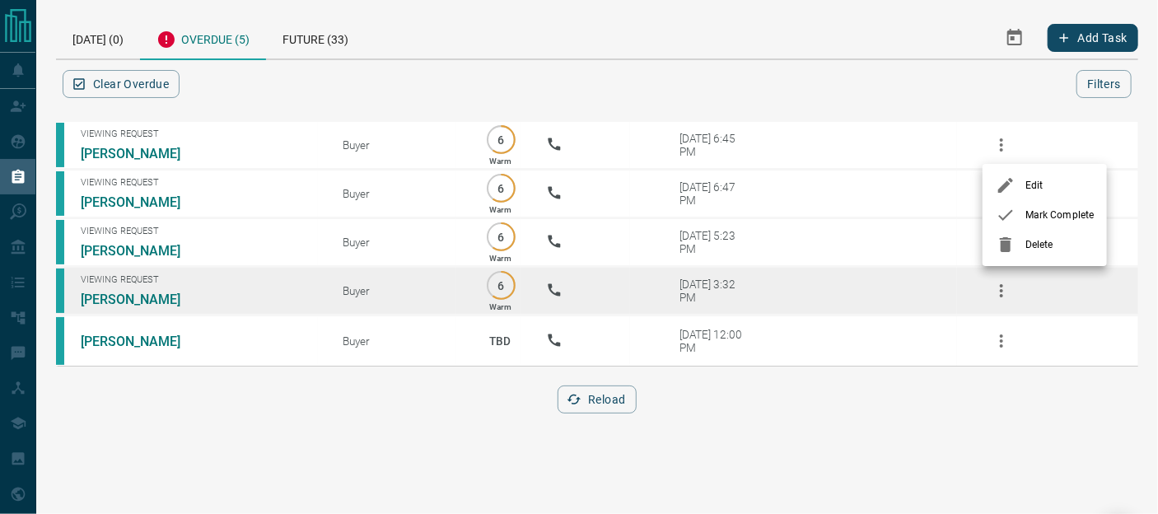
drag, startPoint x: 1026, startPoint y: 240, endPoint x: 1014, endPoint y: 218, distance: 24.3
click at [1025, 237] on span "Delete" at bounding box center [1059, 244] width 68 height 15
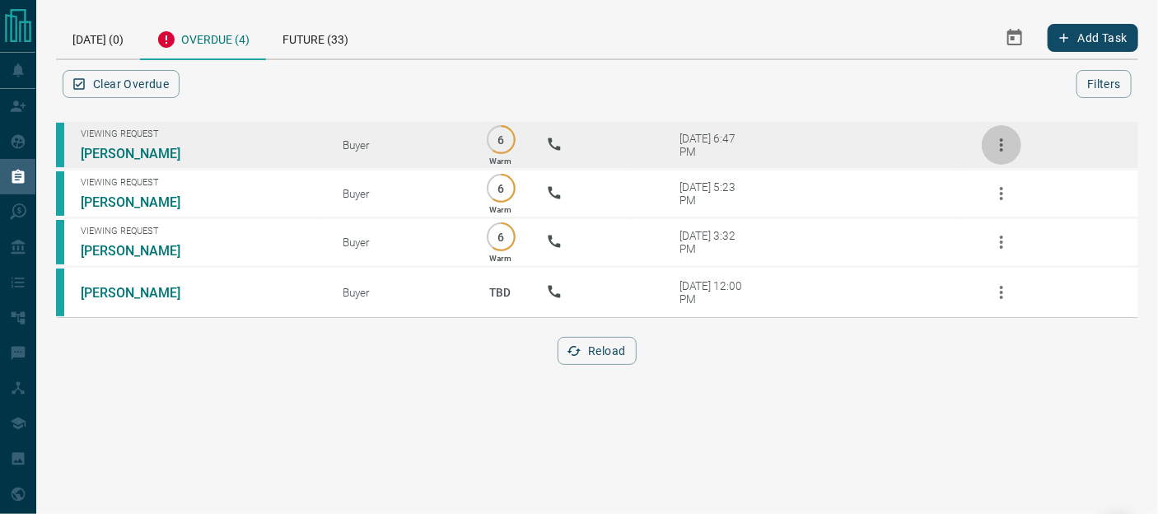
click at [995, 131] on button "button" at bounding box center [1001, 145] width 40 height 40
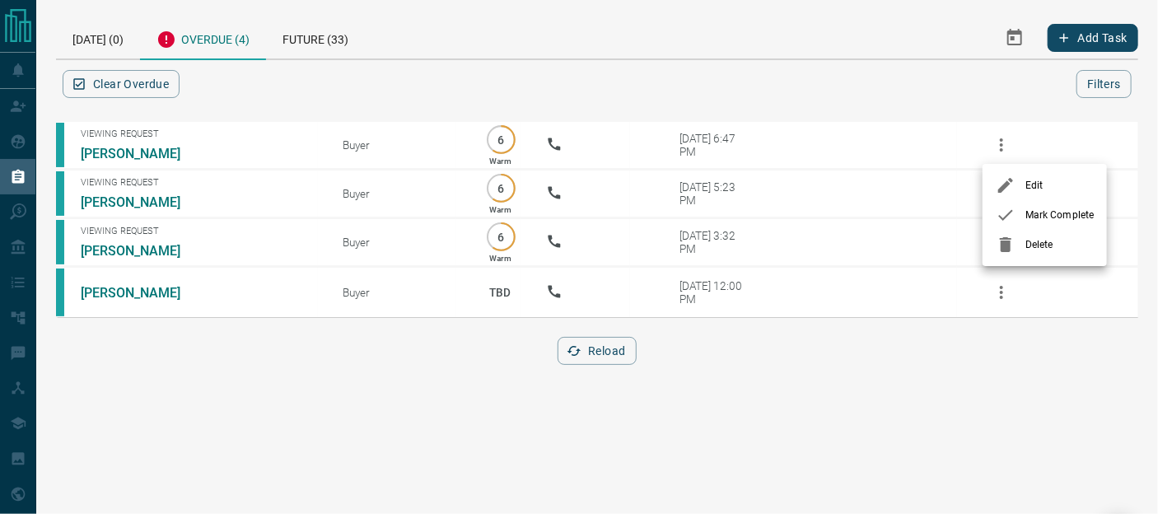
drag, startPoint x: 1022, startPoint y: 246, endPoint x: 1020, endPoint y: 237, distance: 9.2
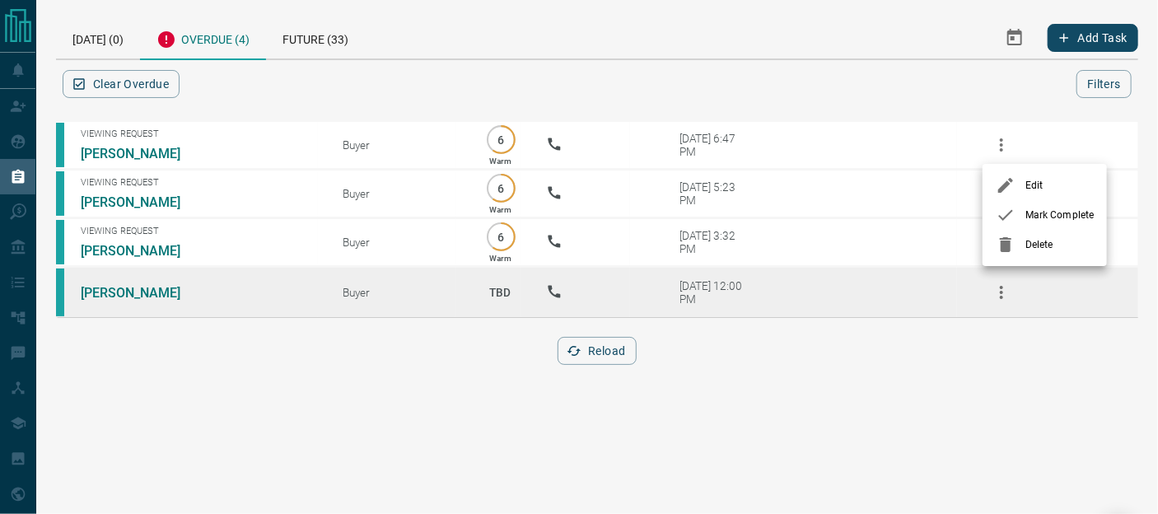
click at [1022, 245] on div at bounding box center [1010, 245] width 30 height 20
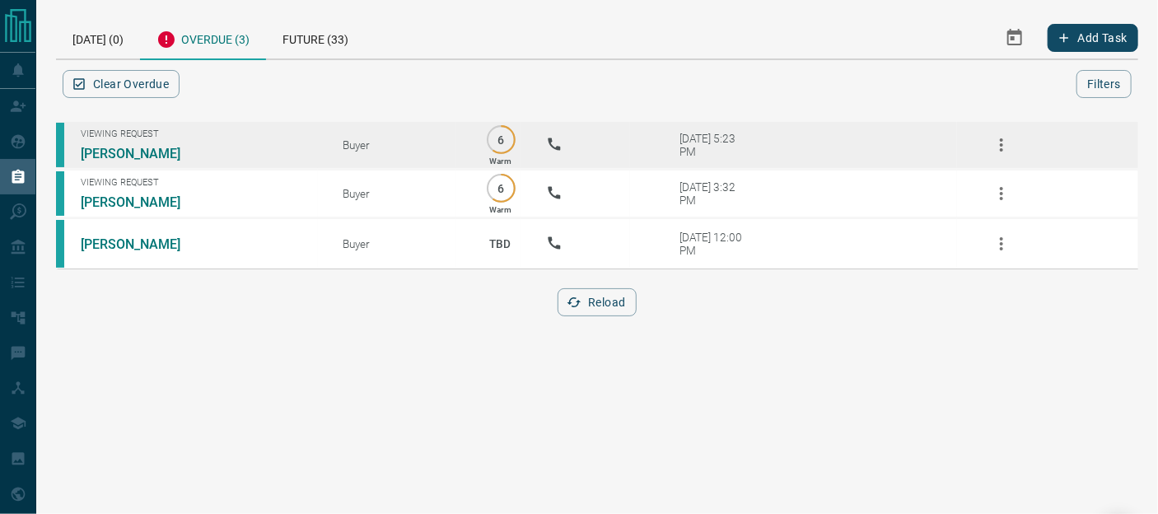
click at [999, 140] on icon "button" at bounding box center [1001, 145] width 20 height 20
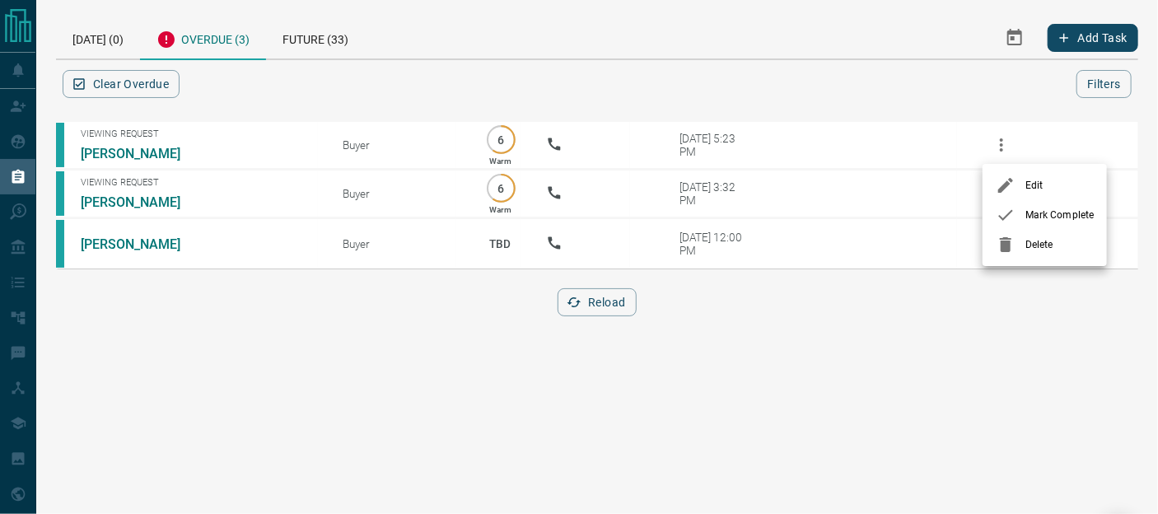
click at [1027, 243] on span "Delete" at bounding box center [1059, 244] width 68 height 15
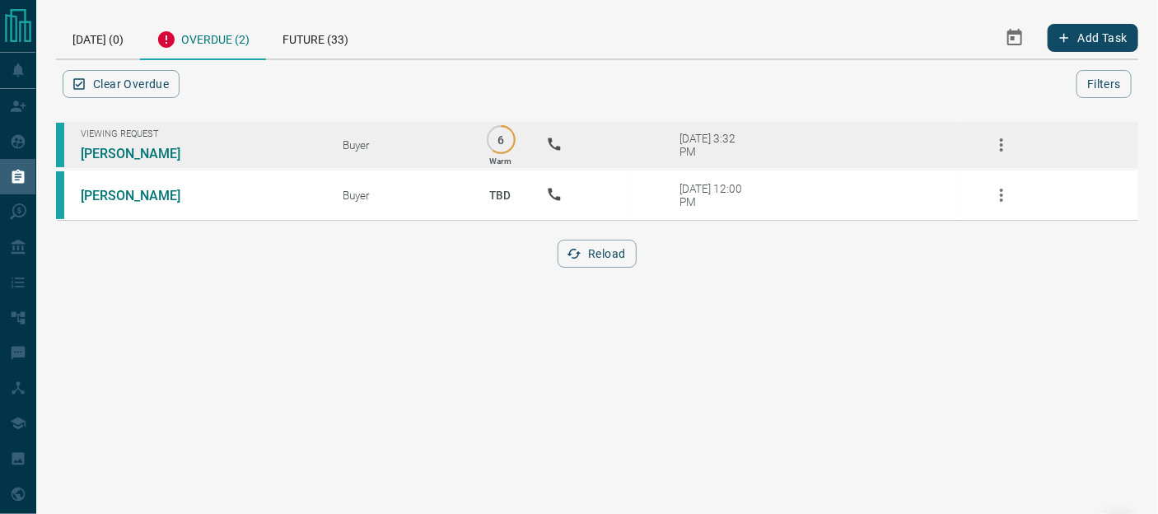
click at [1007, 144] on icon "button" at bounding box center [1001, 145] width 20 height 20
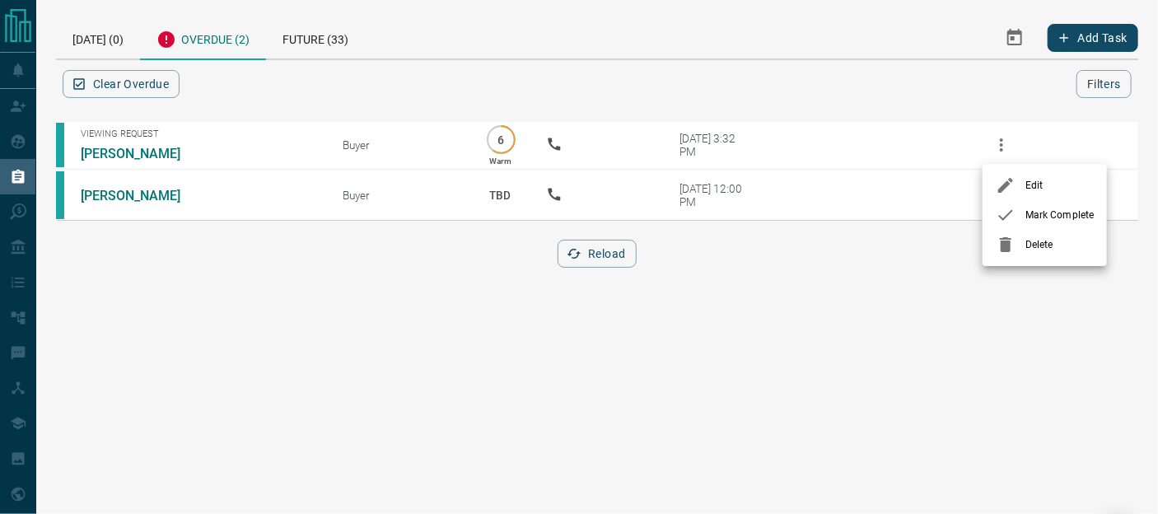
click at [1029, 246] on span "Delete" at bounding box center [1059, 244] width 68 height 15
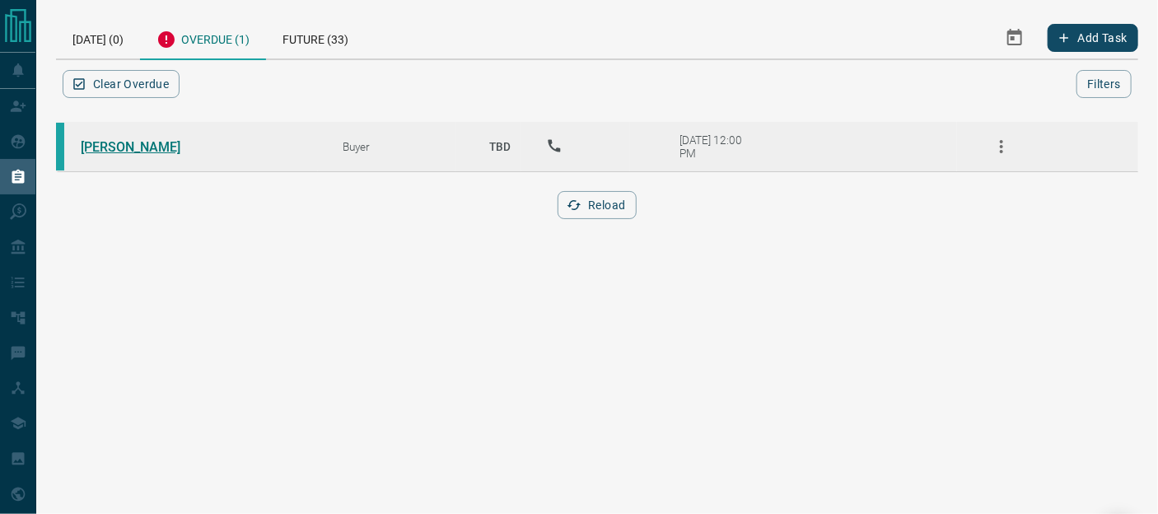
click at [109, 151] on link "[PERSON_NAME]" at bounding box center [142, 147] width 123 height 16
click at [988, 149] on button "button" at bounding box center [1001, 147] width 40 height 40
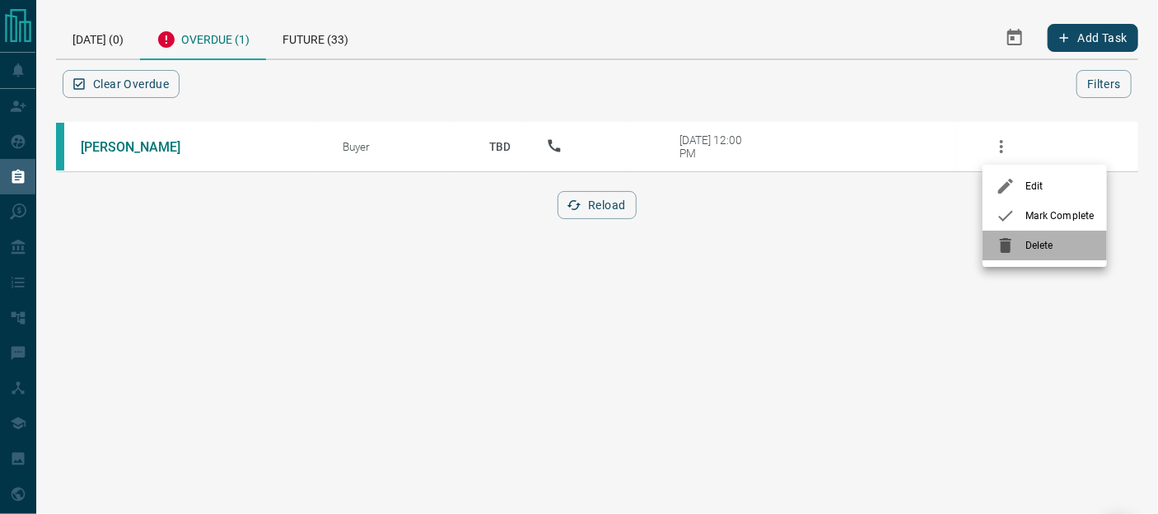
click at [1008, 249] on icon at bounding box center [1005, 245] width 12 height 15
